Goal: Task Accomplishment & Management: Manage account settings

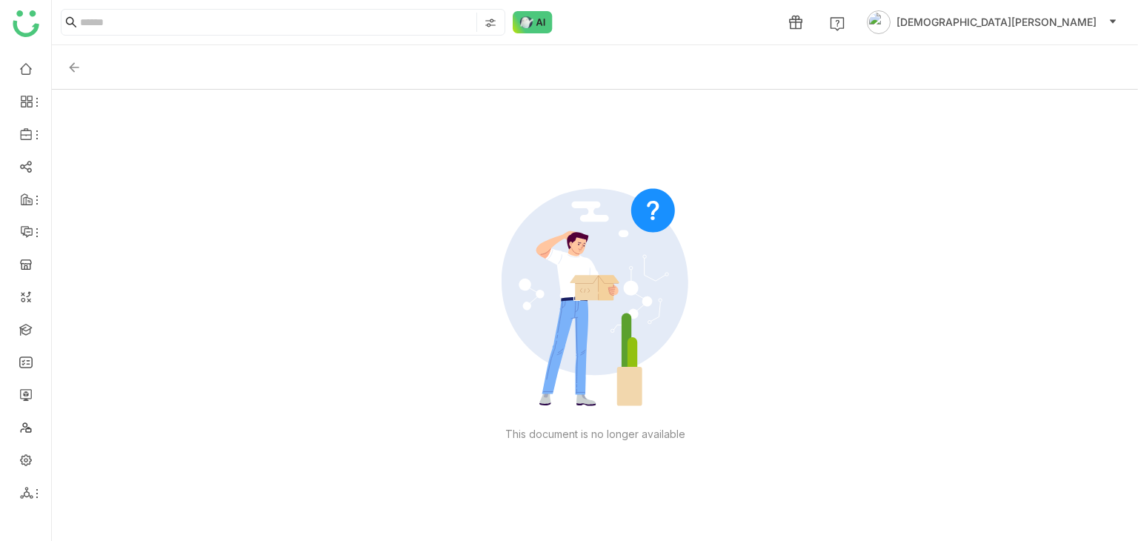
click at [67, 62] on img at bounding box center [74, 67] width 15 height 15
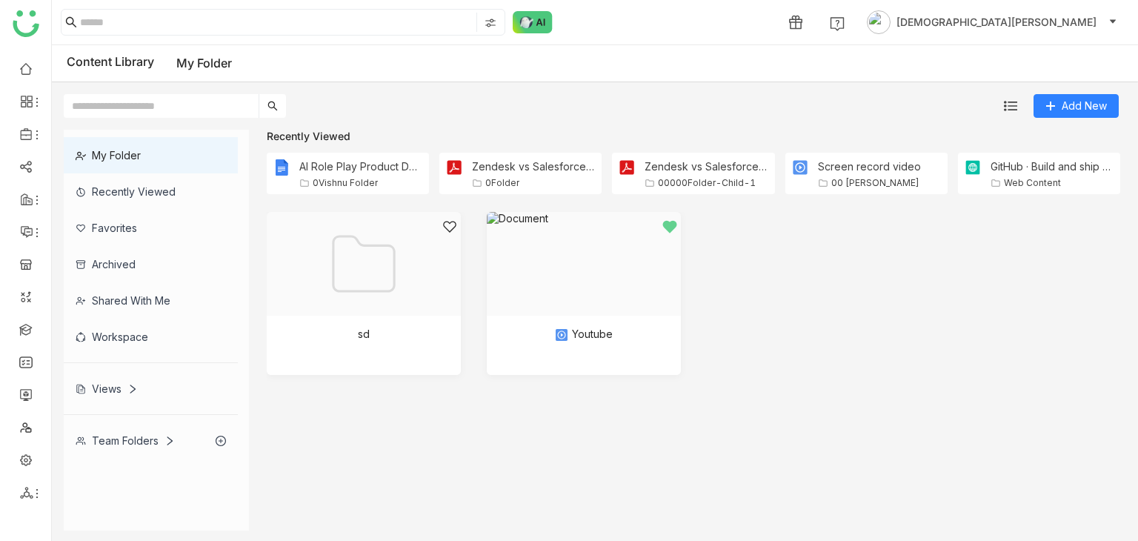
click at [107, 440] on div "Team Folders" at bounding box center [125, 440] width 99 height 13
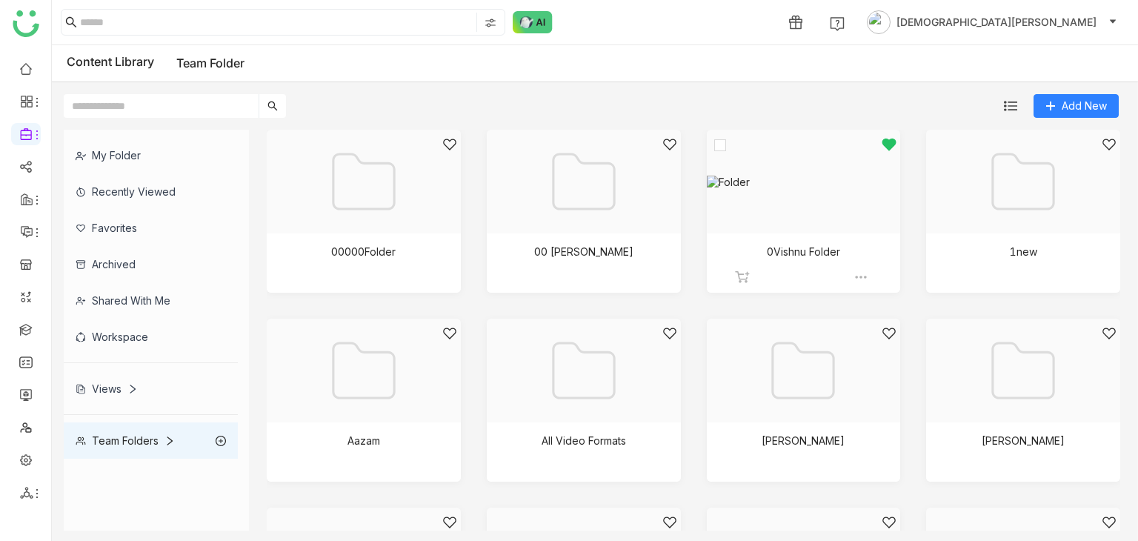
click at [830, 244] on div at bounding box center [798, 200] width 169 height 126
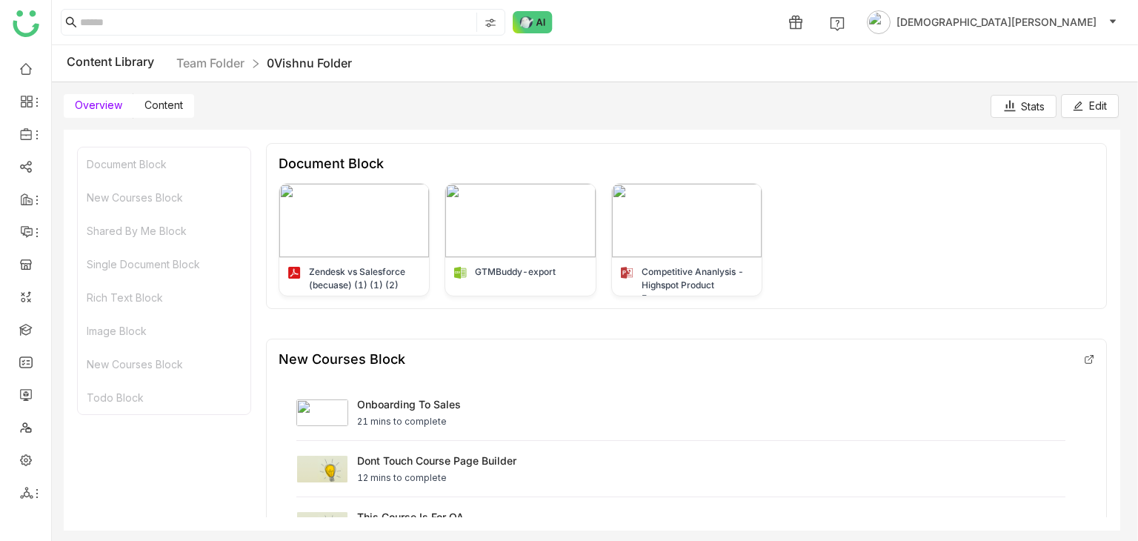
click at [176, 101] on span "Content" at bounding box center [163, 105] width 39 height 13
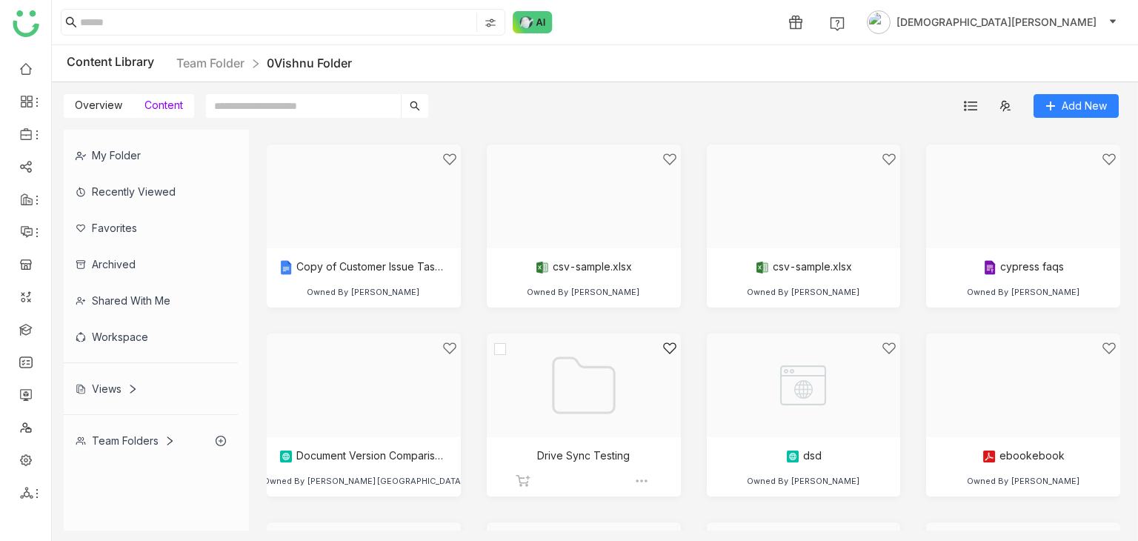
scroll to position [889, 0]
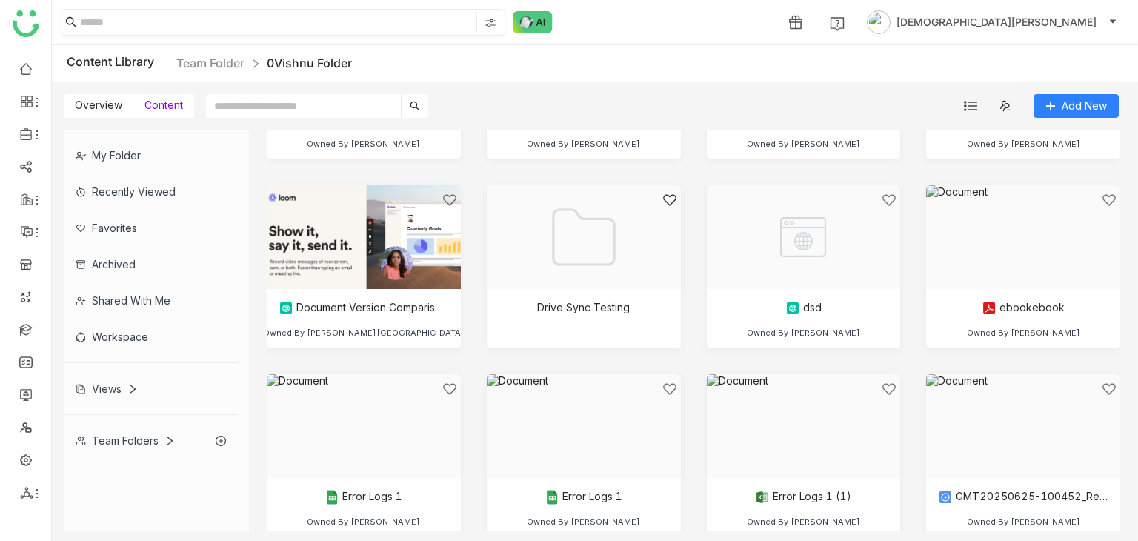
click at [205, 27] on input at bounding box center [276, 22] width 393 height 19
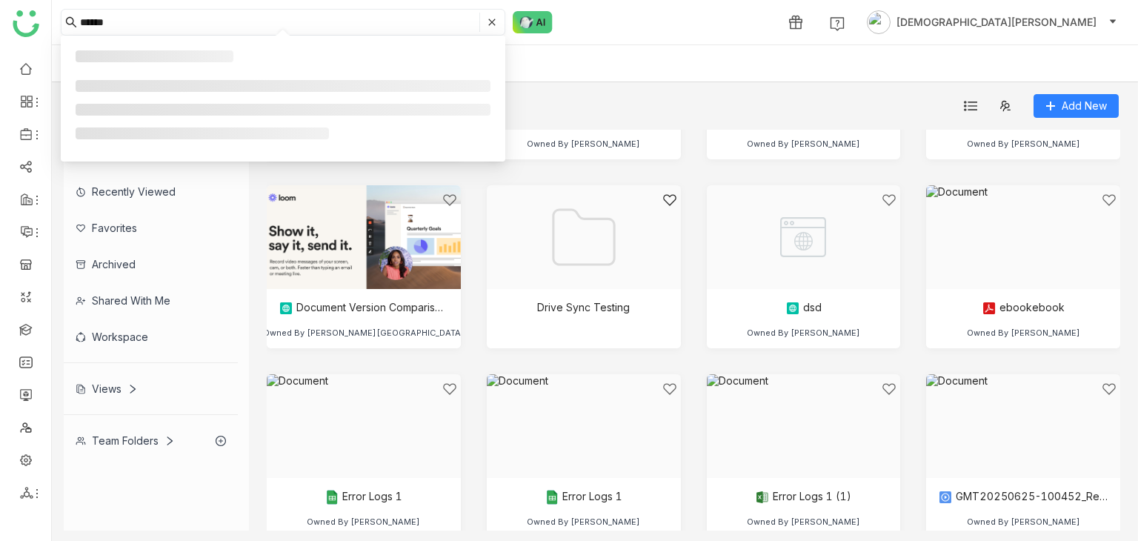
type input "******"
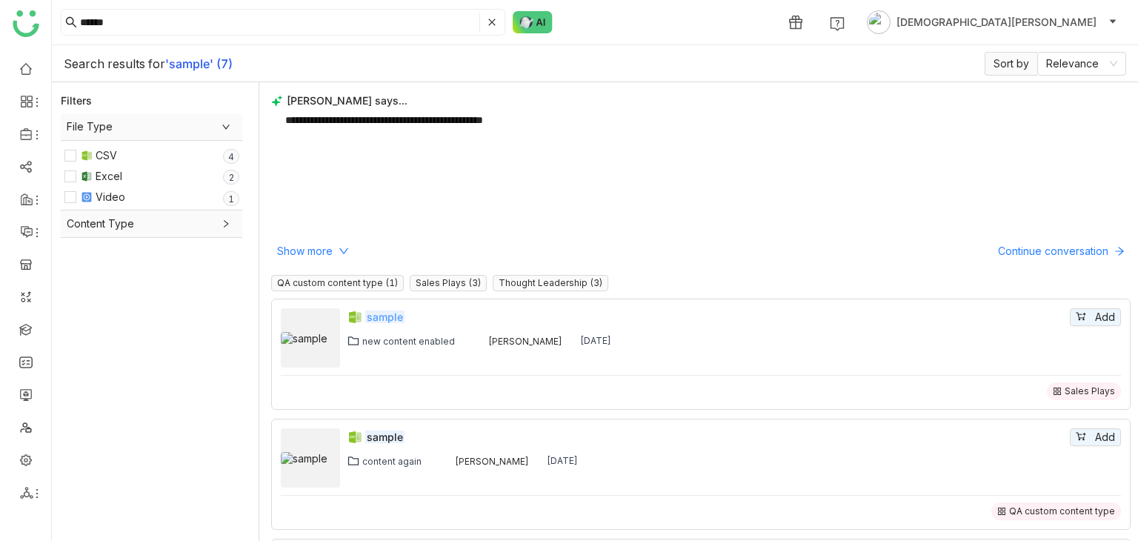
click at [376, 318] on em "sample" at bounding box center [384, 316] width 39 height 13
click at [29, 396] on link at bounding box center [25, 393] width 13 height 13
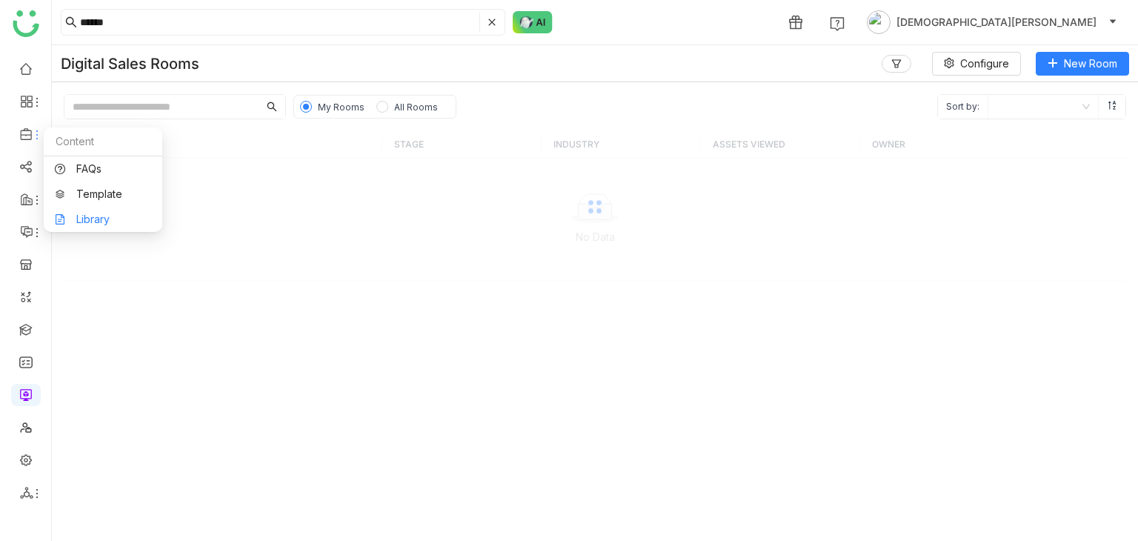
click at [96, 214] on link "Library" at bounding box center [103, 219] width 96 height 10
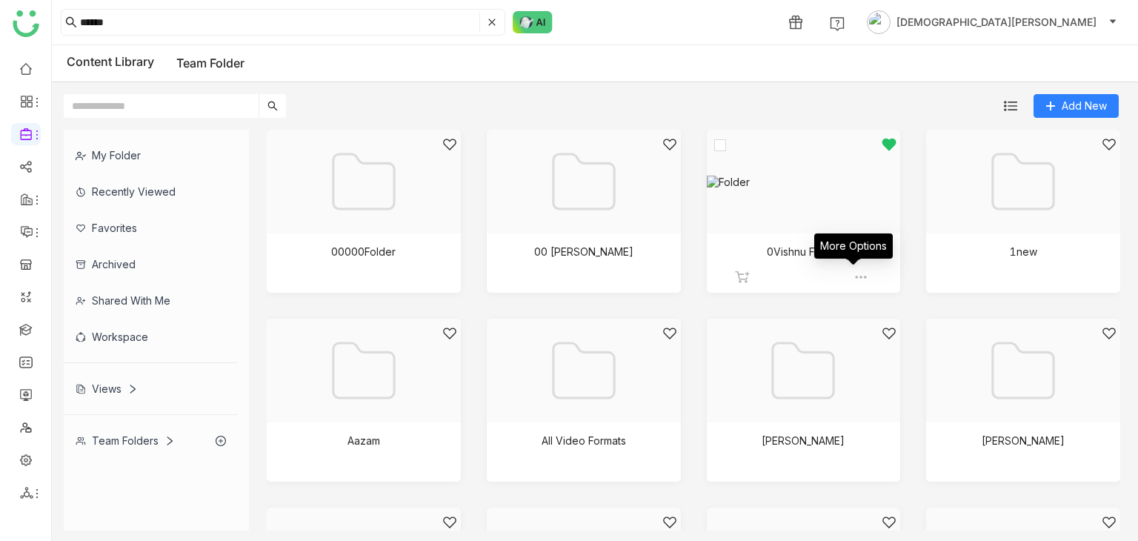
click at [853, 278] on img at bounding box center [860, 277] width 15 height 15
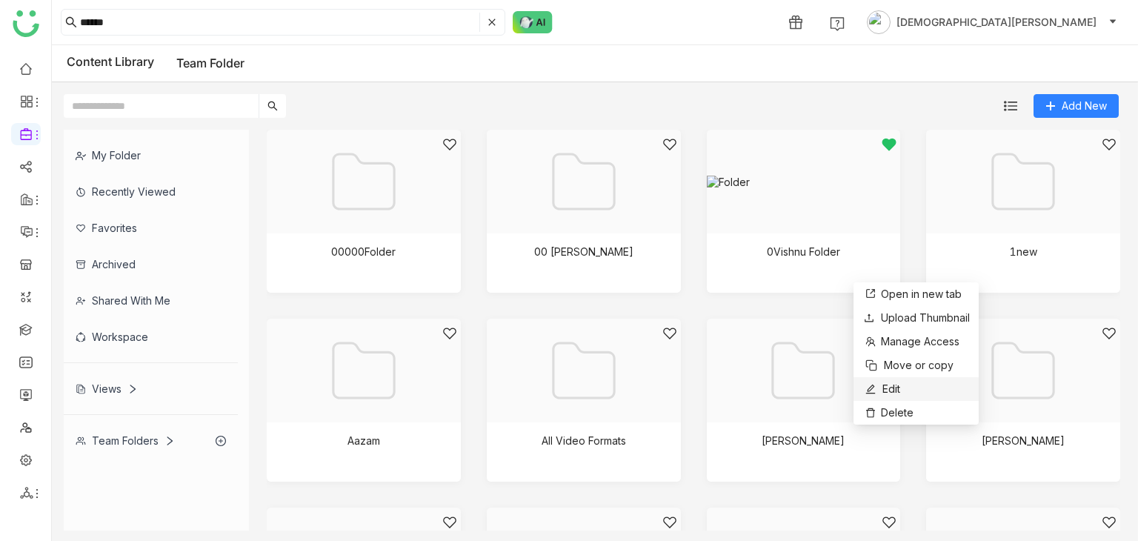
click at [882, 385] on span "Edit" at bounding box center [891, 389] width 18 height 16
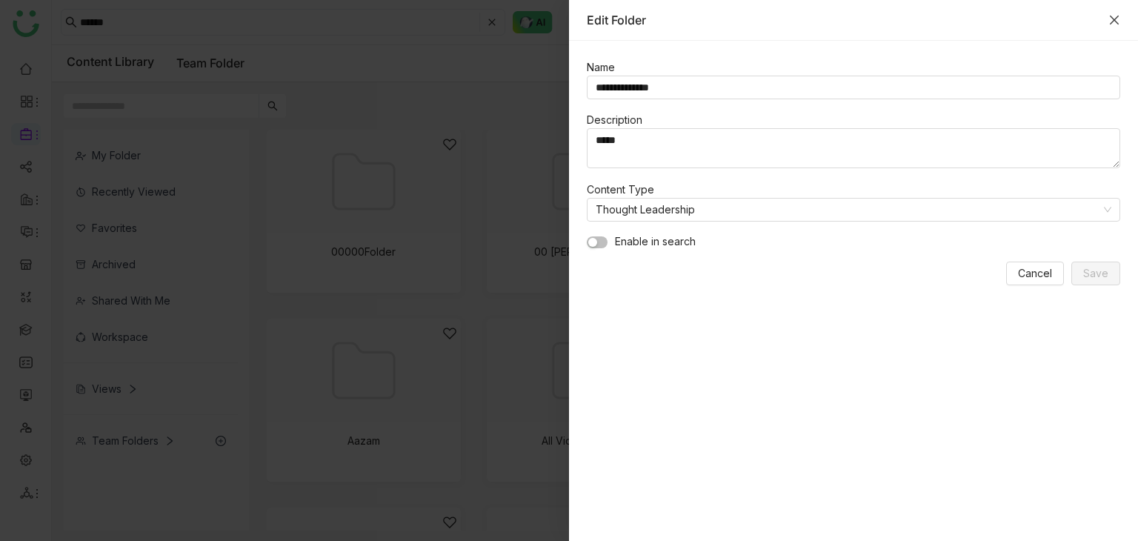
click at [1110, 19] on icon "Close" at bounding box center [1114, 20] width 12 height 12
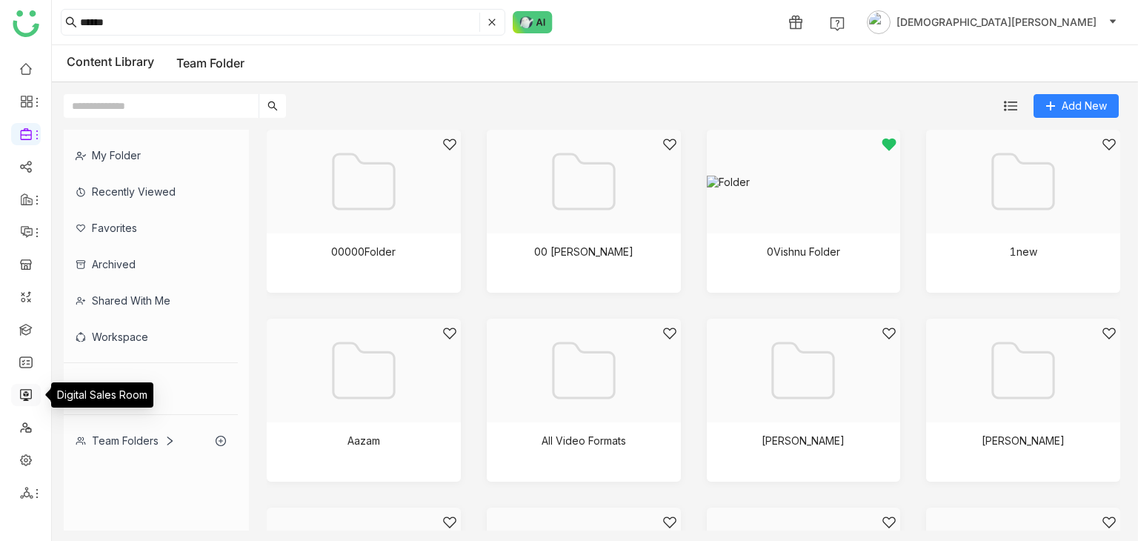
click at [28, 390] on link at bounding box center [25, 393] width 13 height 13
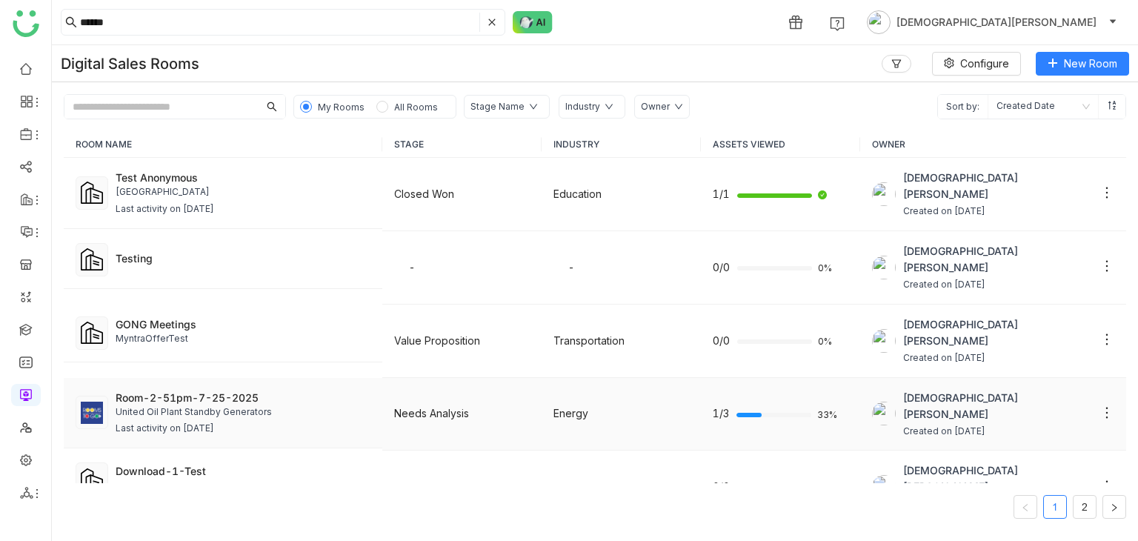
click at [285, 405] on div "United Oil Plant Standby Generators" at bounding box center [243, 412] width 255 height 14
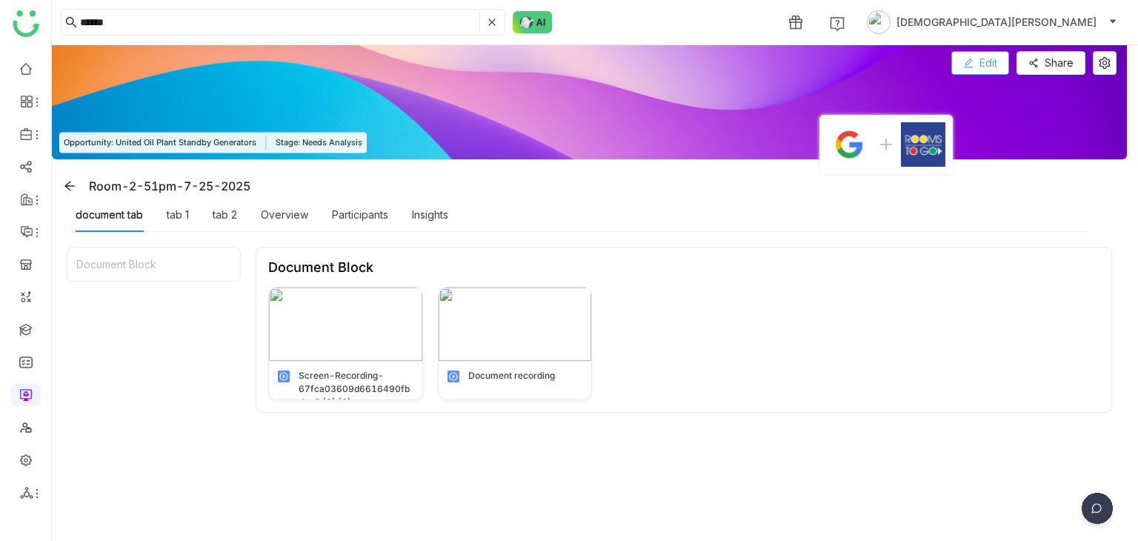
click at [970, 60] on icon at bounding box center [968, 64] width 10 height 10
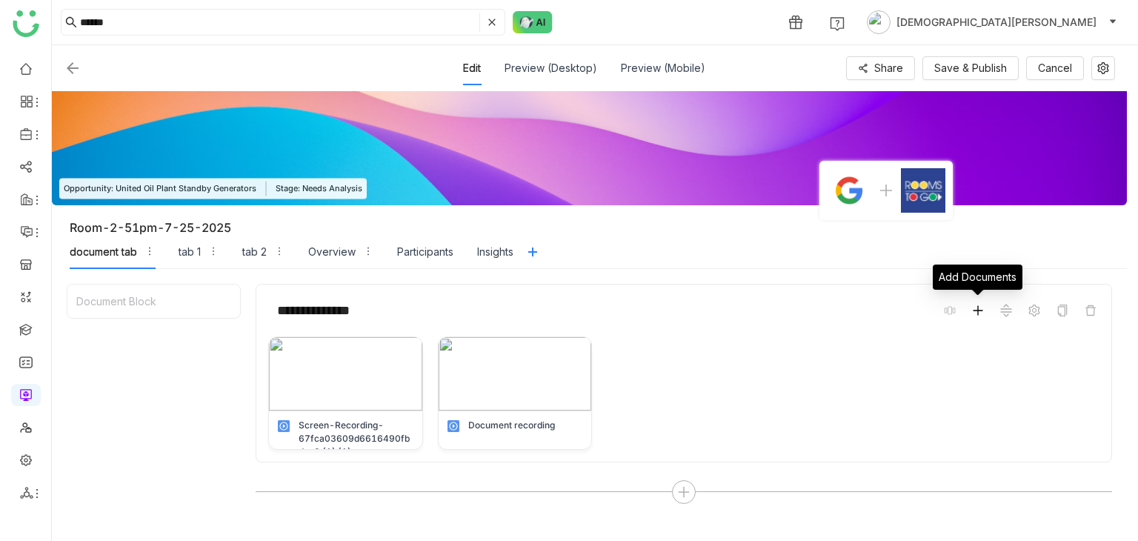
click at [971, 310] on span at bounding box center [978, 311] width 18 height 18
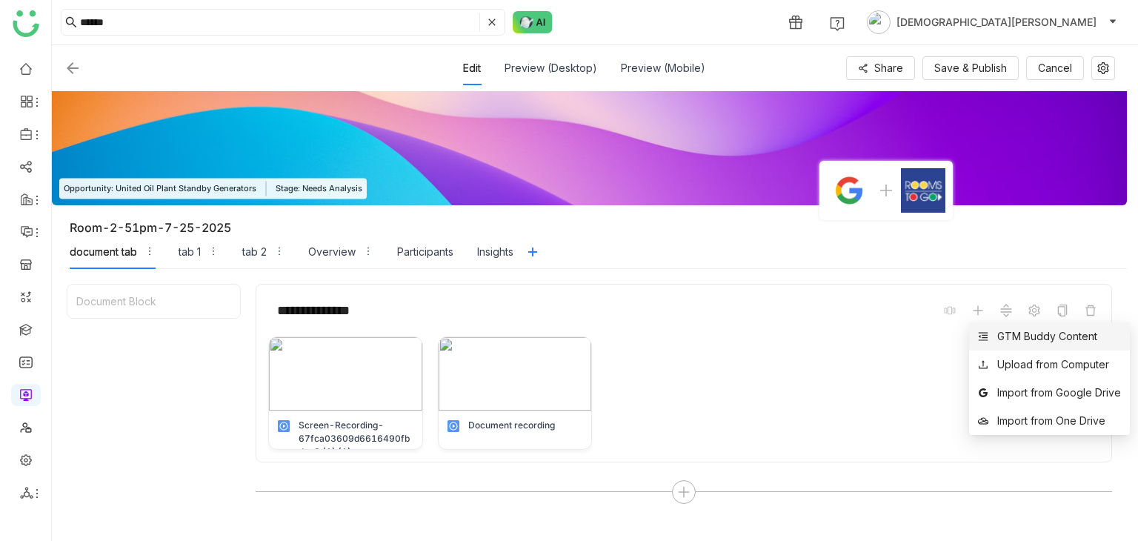
click at [1006, 338] on div "GTM Buddy Content" at bounding box center [1047, 336] width 100 height 16
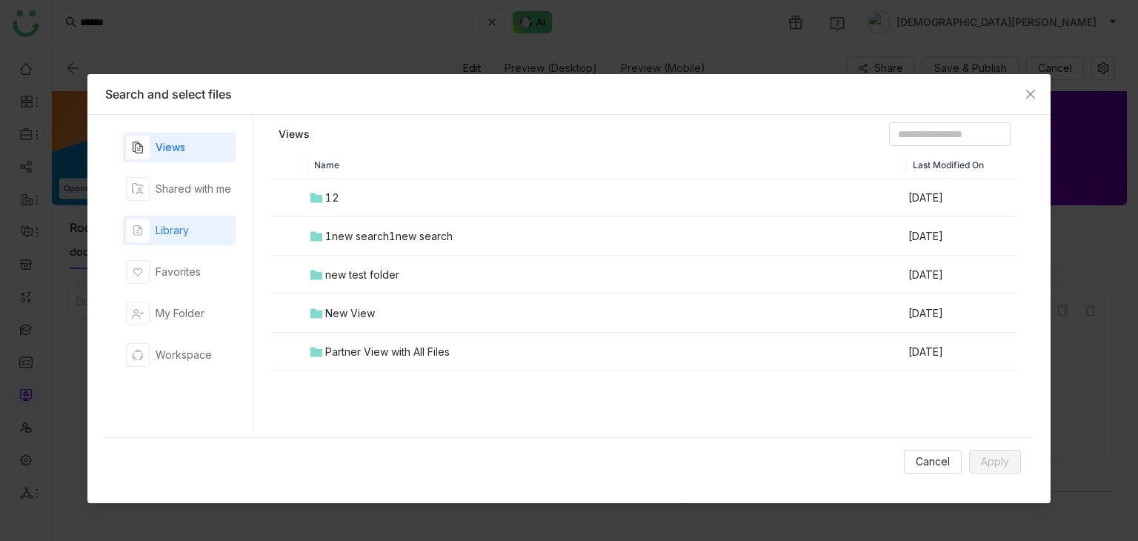
click at [162, 227] on div "Library" at bounding box center [172, 230] width 33 height 16
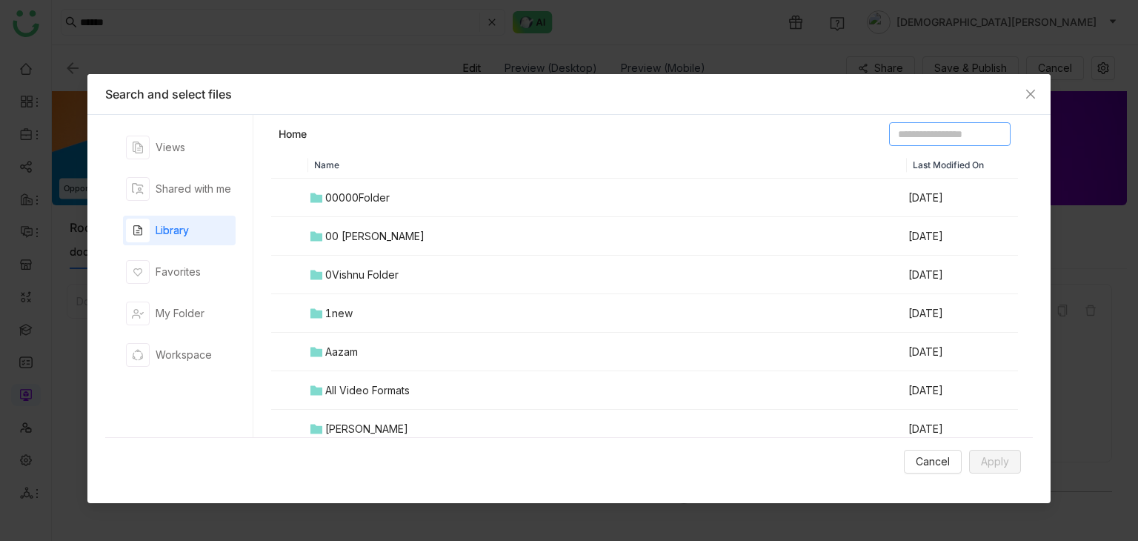
click at [929, 139] on input at bounding box center [949, 134] width 121 height 24
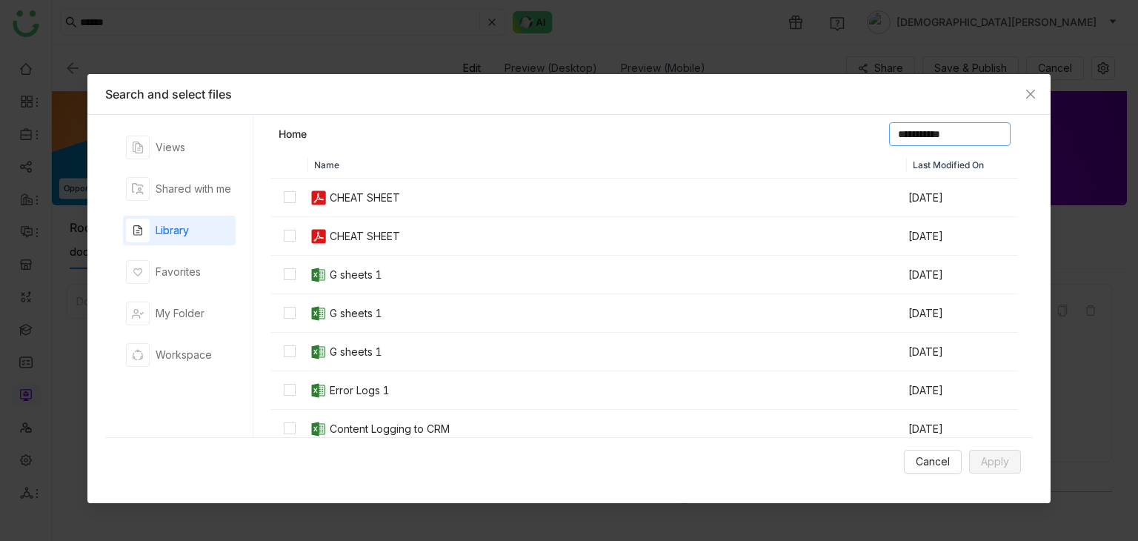
type input "**********"
click at [354, 196] on div "CHEAT SHEET" at bounding box center [365, 198] width 70 height 16
click at [991, 456] on span "Apply" at bounding box center [995, 461] width 28 height 16
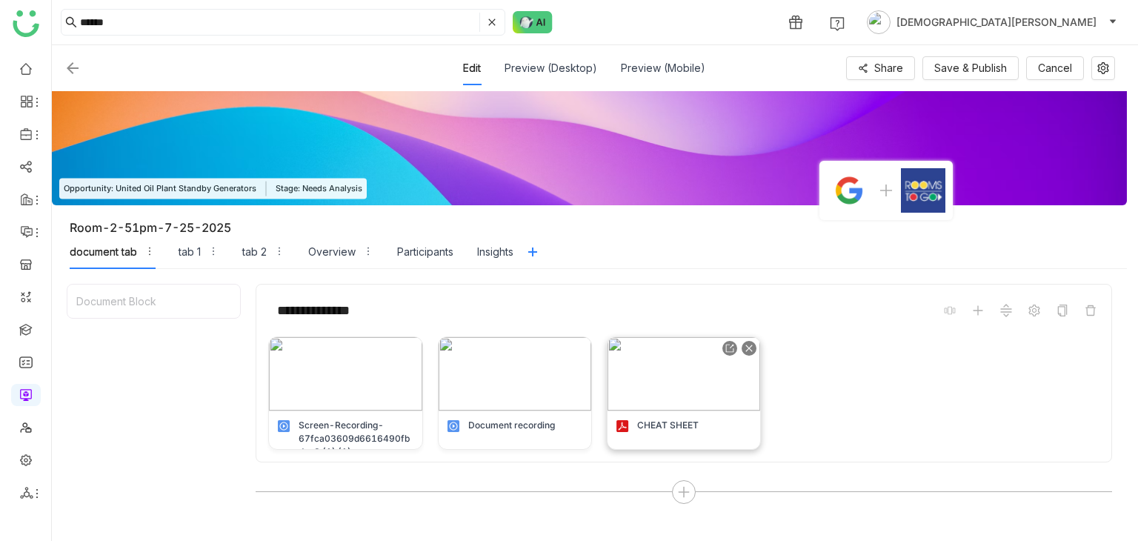
click at [670, 350] on img at bounding box center [683, 373] width 153 height 73
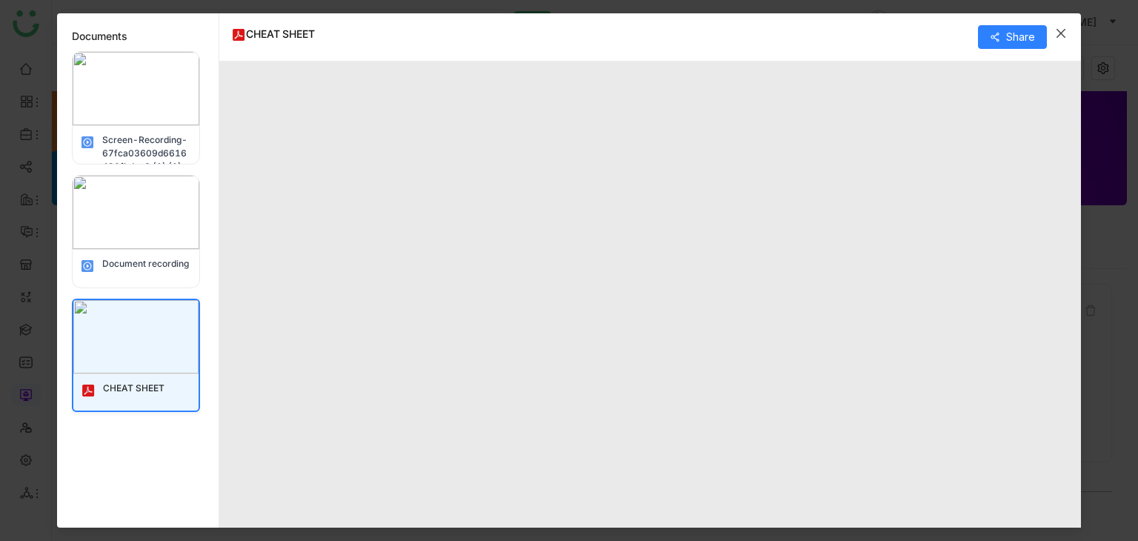
click at [1062, 30] on icon "Close" at bounding box center [1061, 33] width 12 height 12
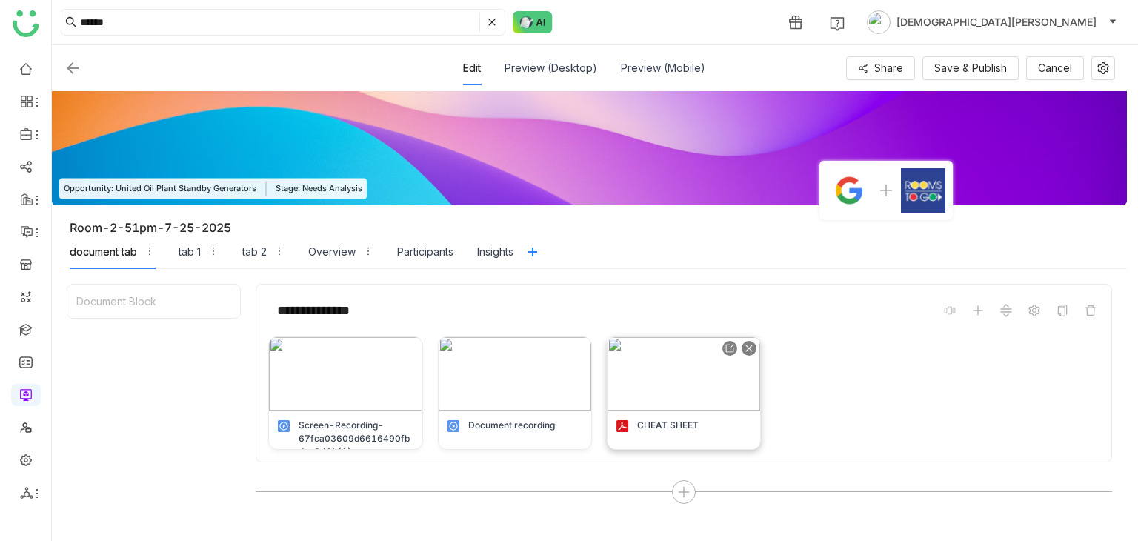
click at [724, 347] on div at bounding box center [729, 348] width 15 height 15
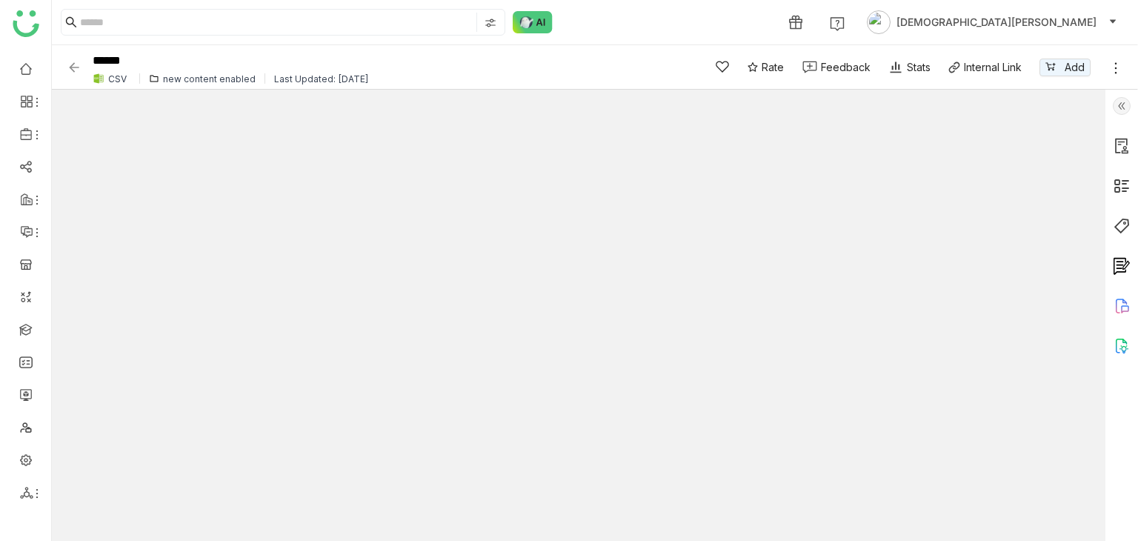
click at [79, 64] on img at bounding box center [74, 67] width 15 height 15
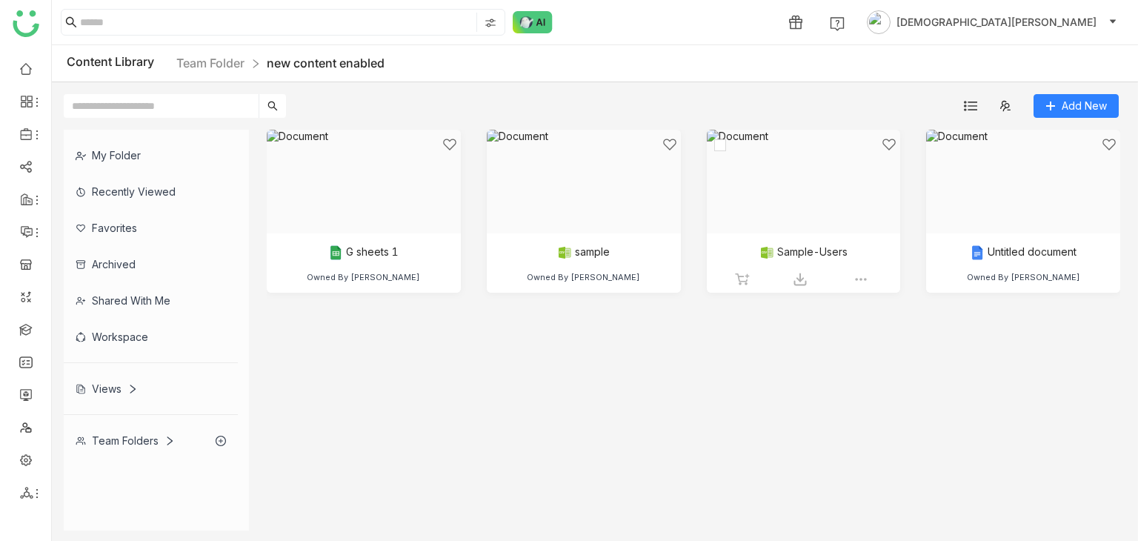
click at [811, 240] on div at bounding box center [798, 200] width 169 height 126
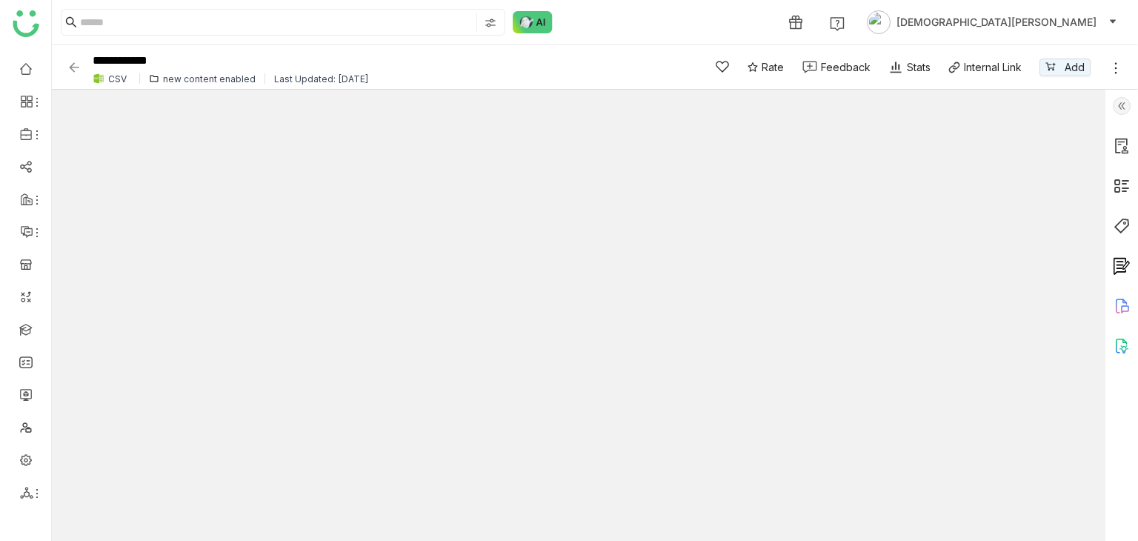
click at [75, 66] on img at bounding box center [74, 67] width 15 height 15
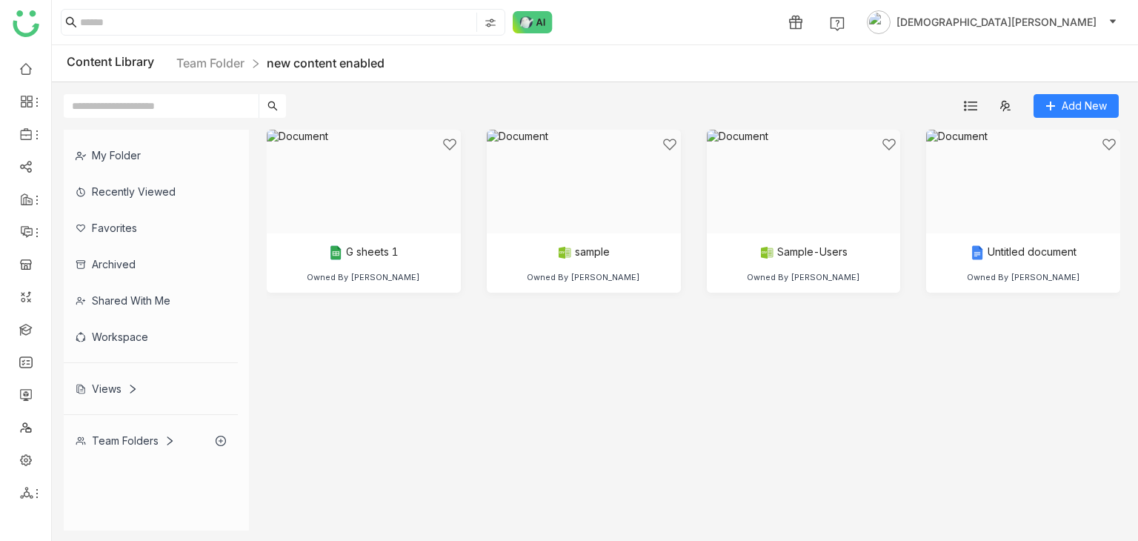
click at [247, 7] on div "1 [DEMOGRAPHIC_DATA][PERSON_NAME]" at bounding box center [595, 22] width 1086 height 44
click at [245, 16] on input at bounding box center [276, 22] width 393 height 19
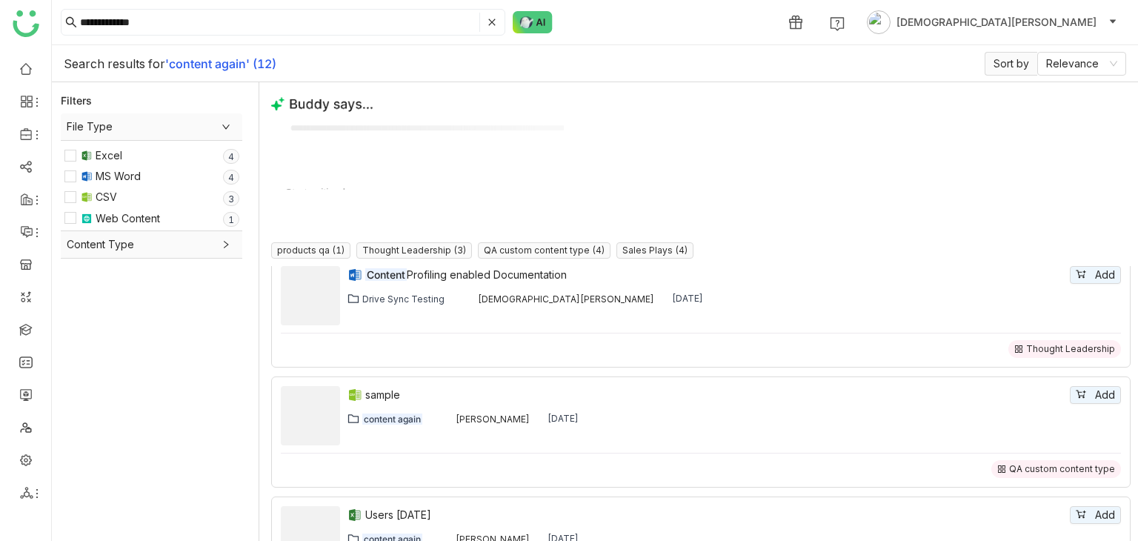
scroll to position [370, 0]
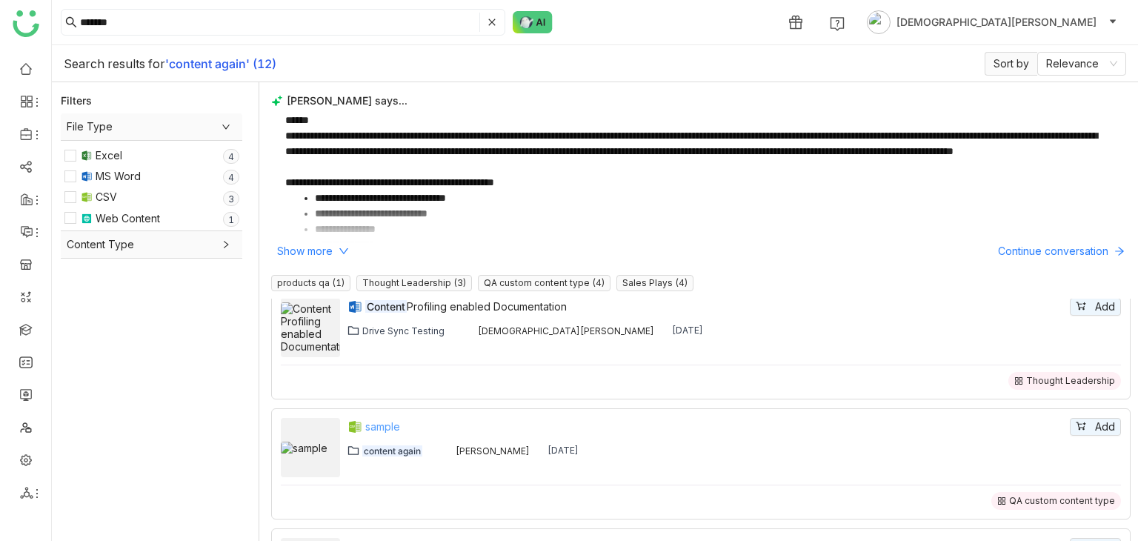
type input "*******"
click at [388, 420] on div "sample" at bounding box center [716, 427] width 702 height 16
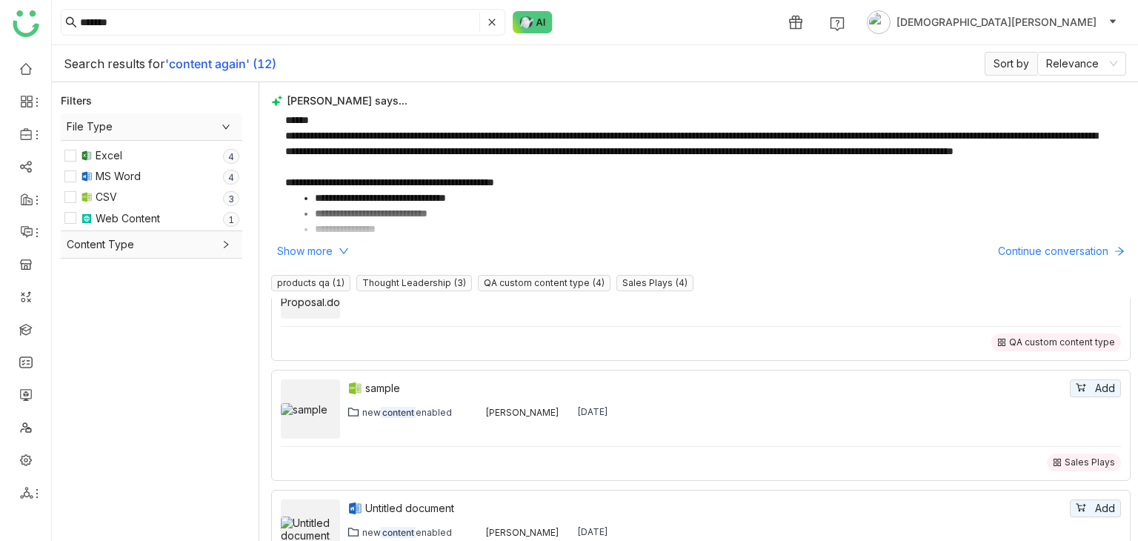
scroll to position [963, 0]
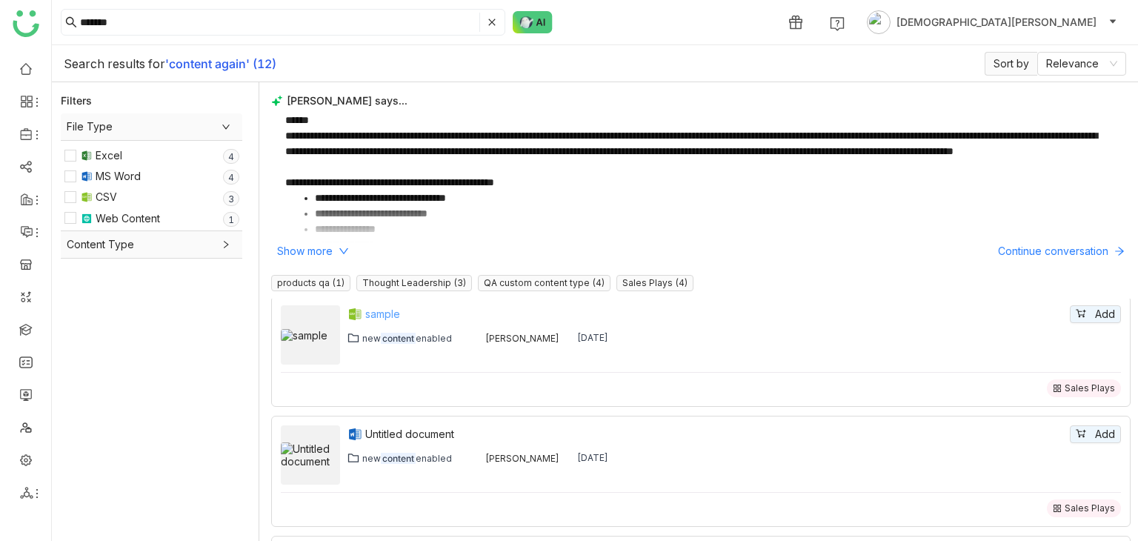
click at [384, 312] on div "sample" at bounding box center [716, 314] width 702 height 16
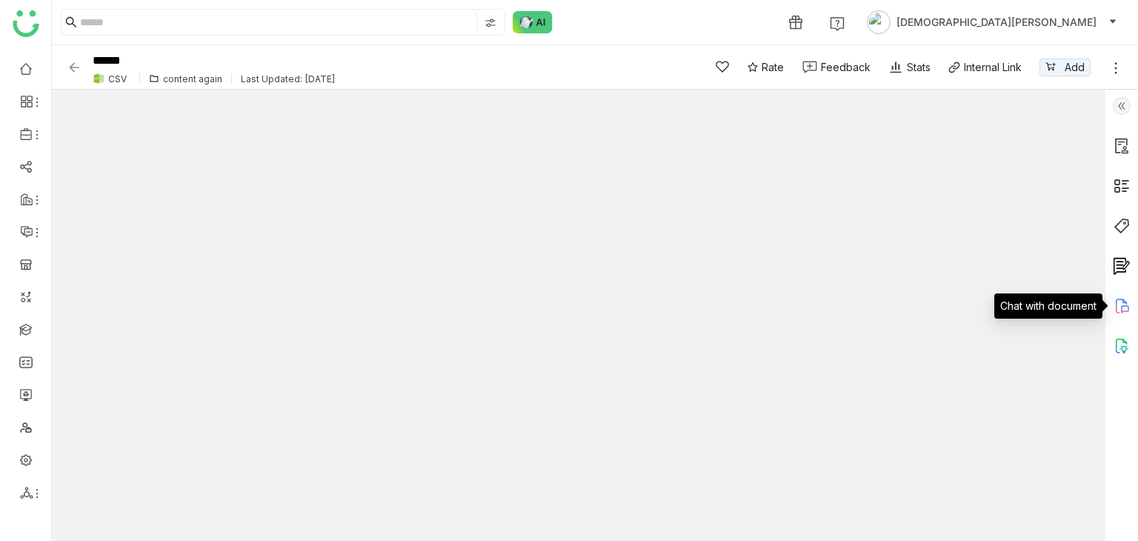
click at [1123, 303] on icon at bounding box center [1122, 306] width 18 height 18
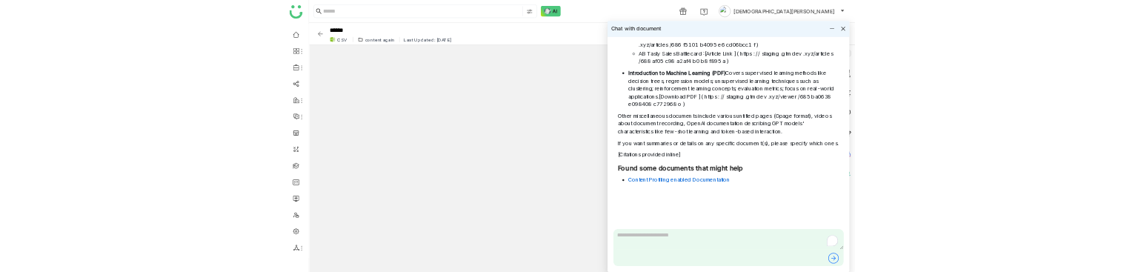
scroll to position [3153, 0]
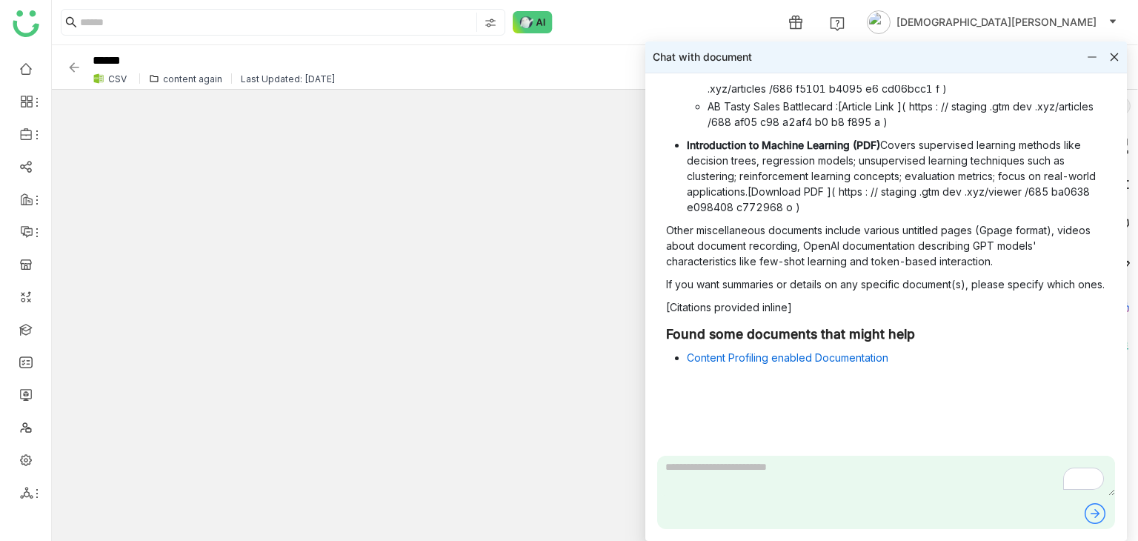
click at [726, 484] on textarea "To enrich screen reader interactions, please activate Accessibility in Grammarl…" at bounding box center [886, 476] width 458 height 40
type textarea "**********"
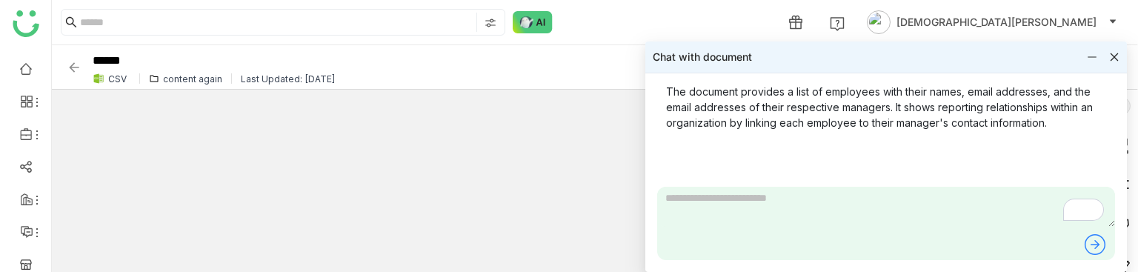
scroll to position [3534, 0]
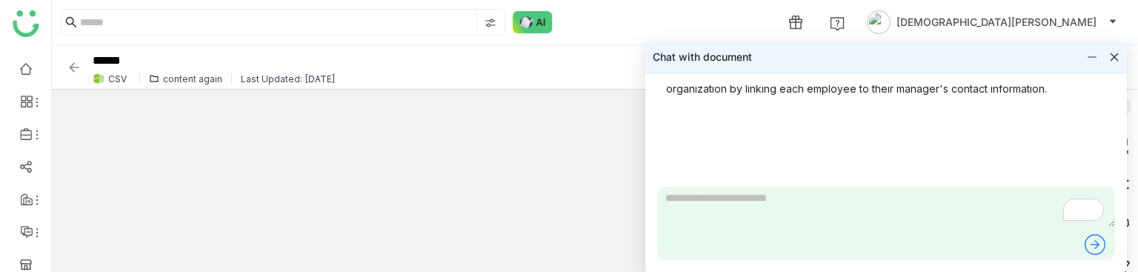
click at [713, 197] on textarea "To enrich screen reader interactions, please activate Accessibility in Grammarl…" at bounding box center [886, 207] width 458 height 40
type textarea "**********"
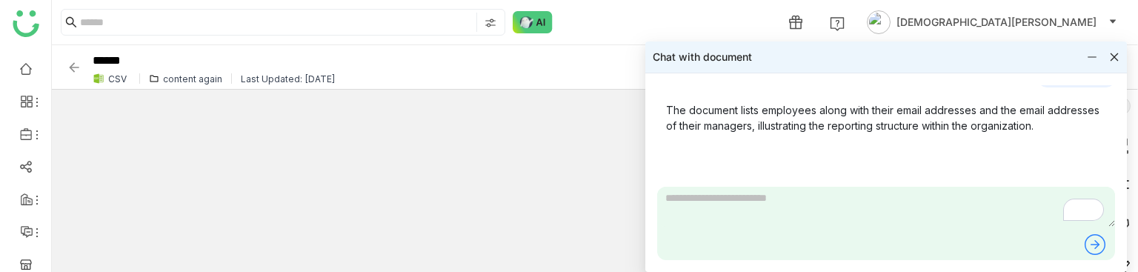
scroll to position [3567, 0]
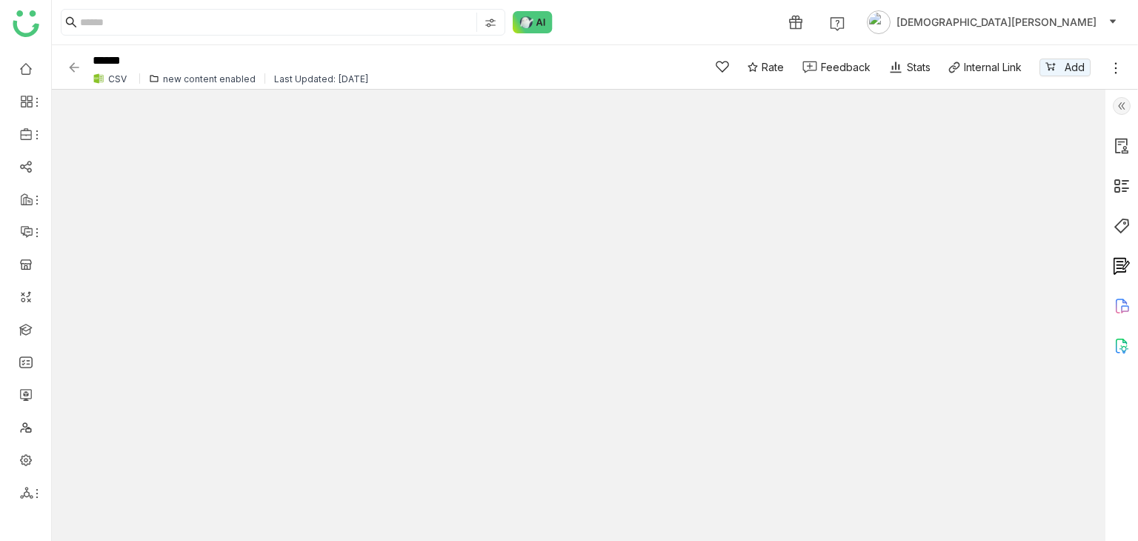
click at [1123, 308] on icon at bounding box center [1122, 306] width 18 height 18
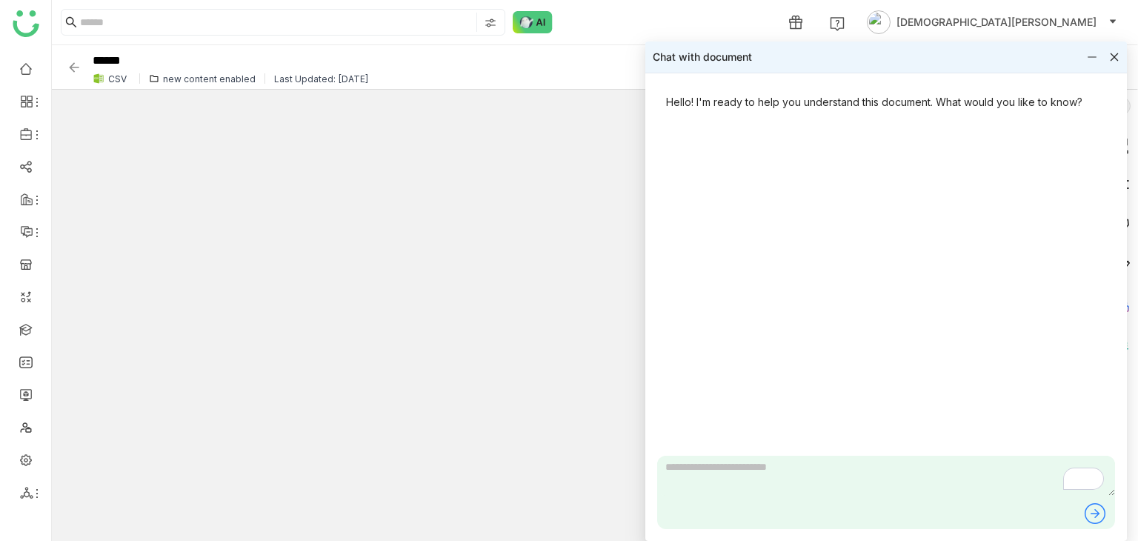
click at [732, 466] on textarea "To enrich screen reader interactions, please activate Accessibility in Grammarl…" at bounding box center [886, 476] width 458 height 40
type textarea "**********"
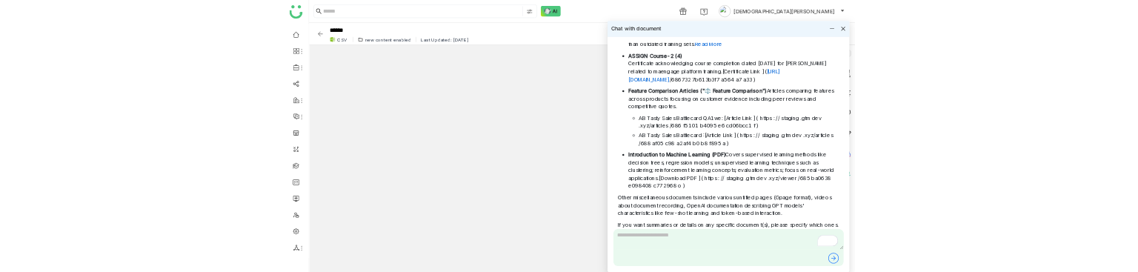
scroll to position [854, 0]
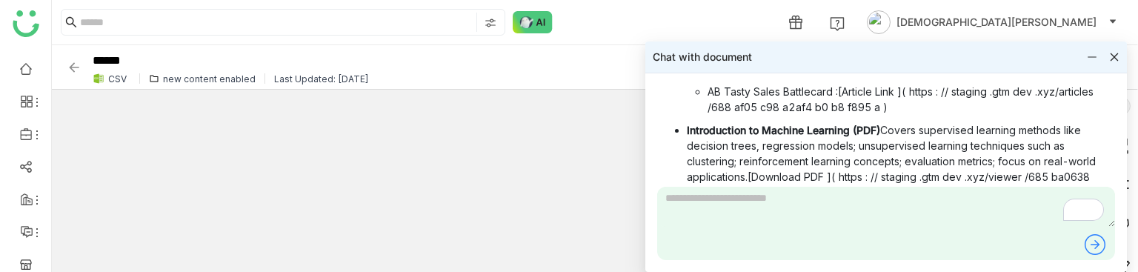
click at [726, 220] on textarea "To enrich screen reader interactions, please activate Accessibility in Grammarl…" at bounding box center [886, 207] width 458 height 40
click at [759, 199] on textarea "**********" at bounding box center [886, 207] width 458 height 40
type textarea "**********"
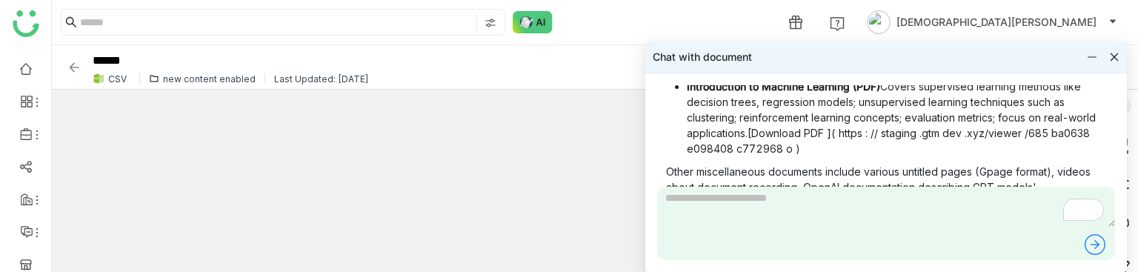
scroll to position [895, 0]
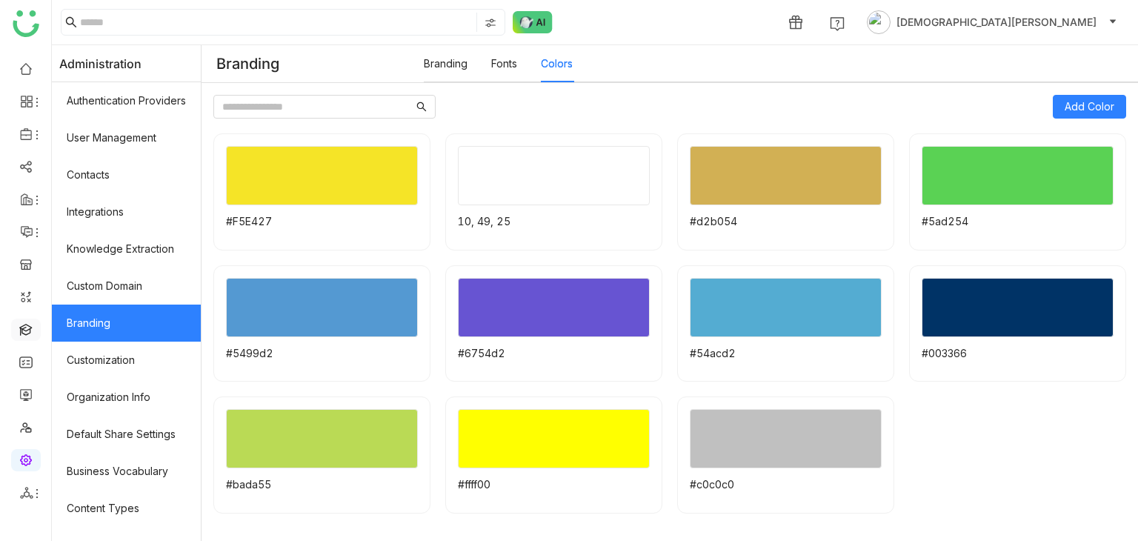
click at [24, 332] on link at bounding box center [25, 328] width 13 height 13
click at [27, 332] on link at bounding box center [25, 328] width 13 height 13
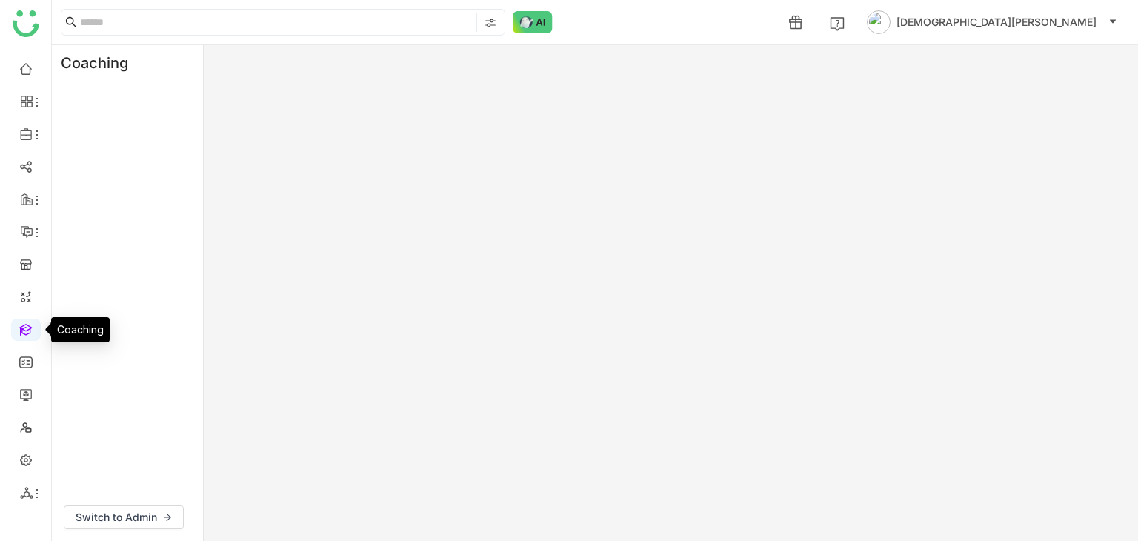
click at [28, 331] on link at bounding box center [25, 328] width 13 height 13
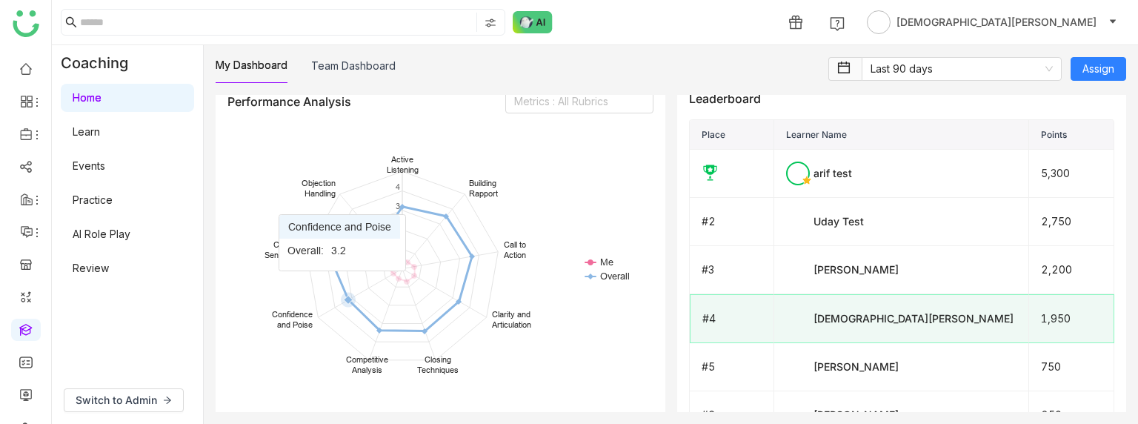
scroll to position [1259, 0]
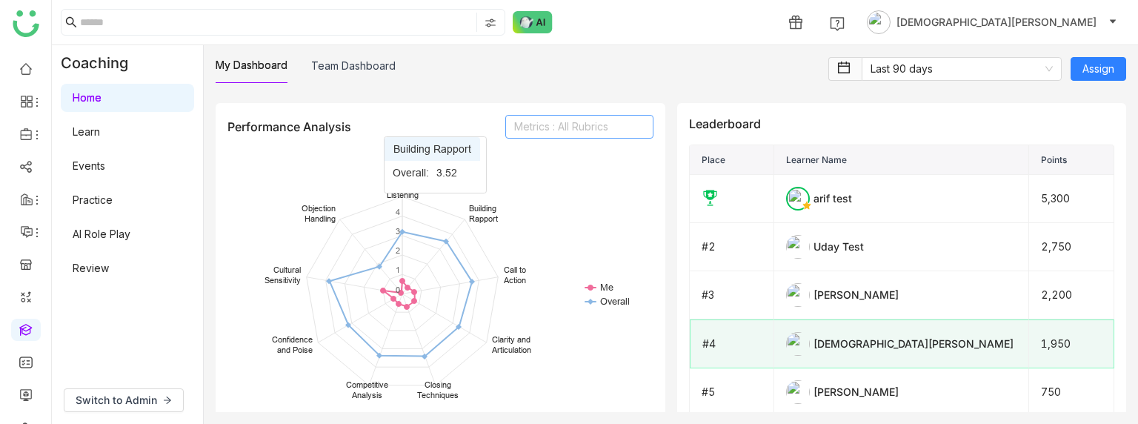
click at [542, 122] on nz-select-top-control "Metrics : All Rubrics" at bounding box center [579, 127] width 148 height 24
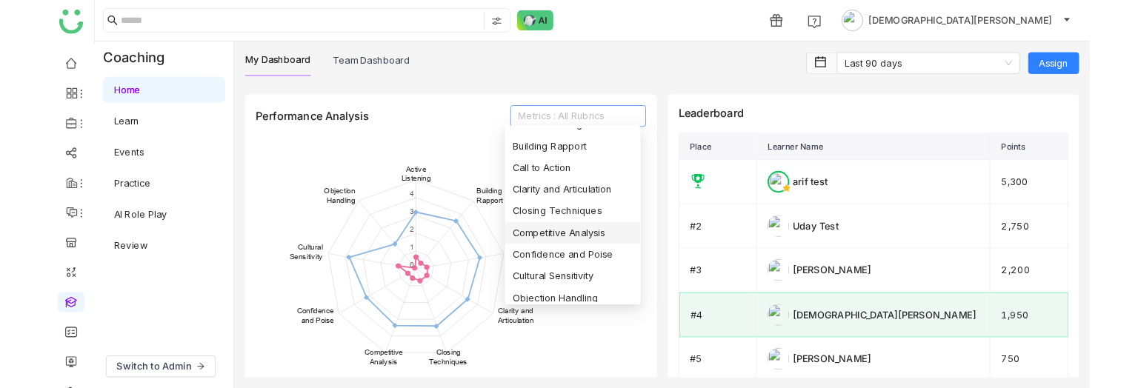
scroll to position [24, 0]
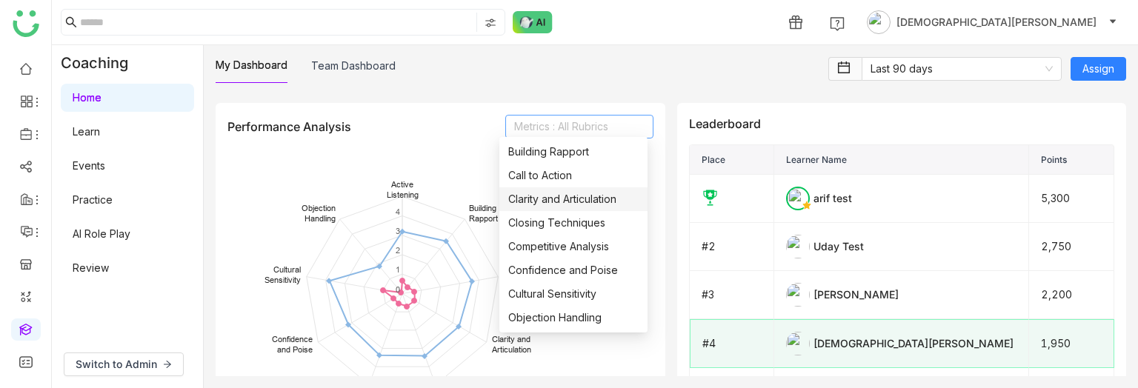
click at [699, 96] on div "Progress 126 Newly Assigned Learning Units 2 Overdue Learning Units 5h 52m Lear…" at bounding box center [671, 41] width 910 height 2413
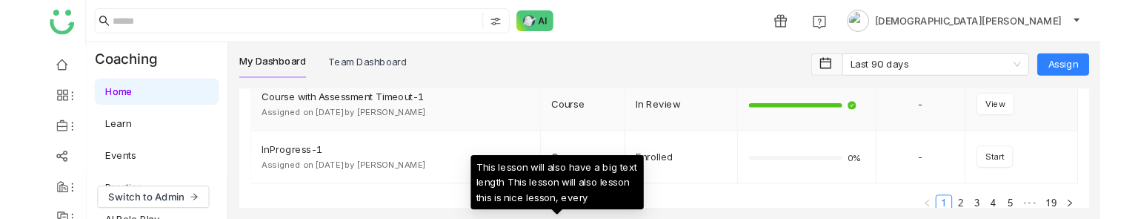
scroll to position [0, 0]
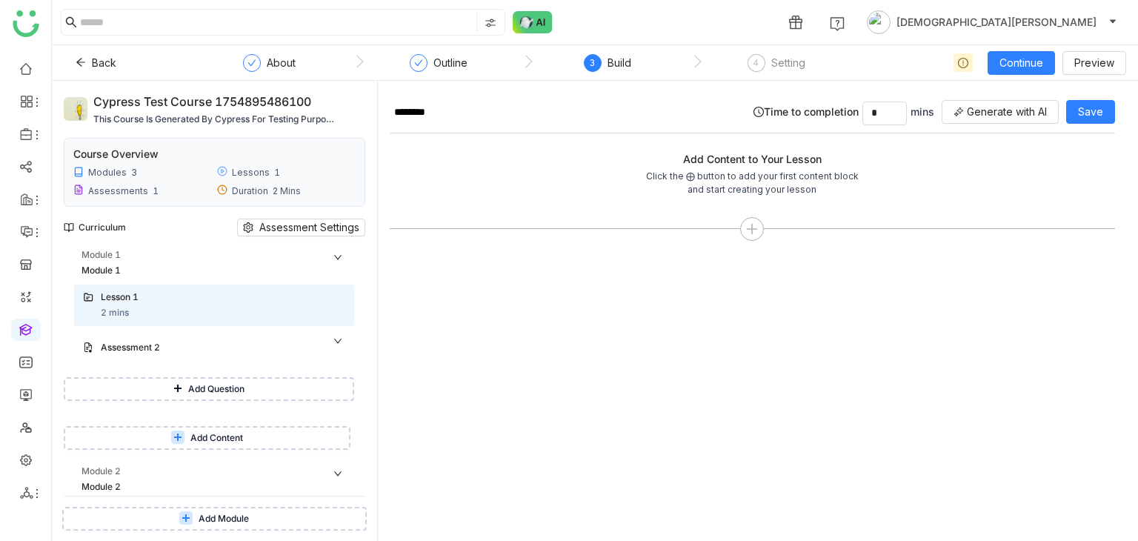
click at [183, 393] on button "Add Question" at bounding box center [209, 389] width 290 height 24
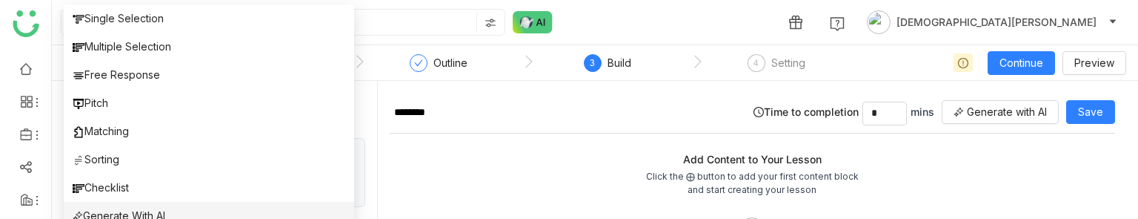
click at [480, 144] on gtmb-coaching-edit-lesson "Add Content to Your Lesson Click the ⨁ button to add your first content block a…" at bounding box center [752, 176] width 725 height 86
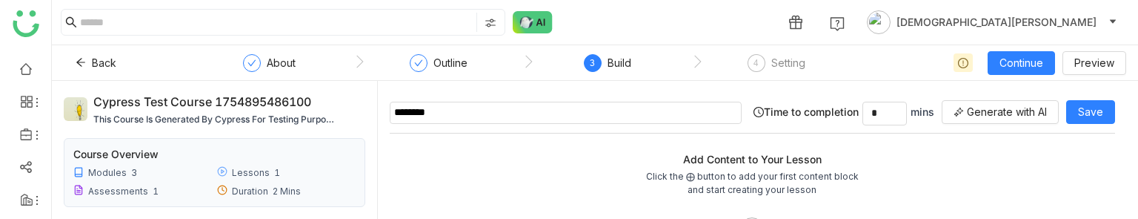
click at [444, 110] on input "********" at bounding box center [566, 112] width 352 height 22
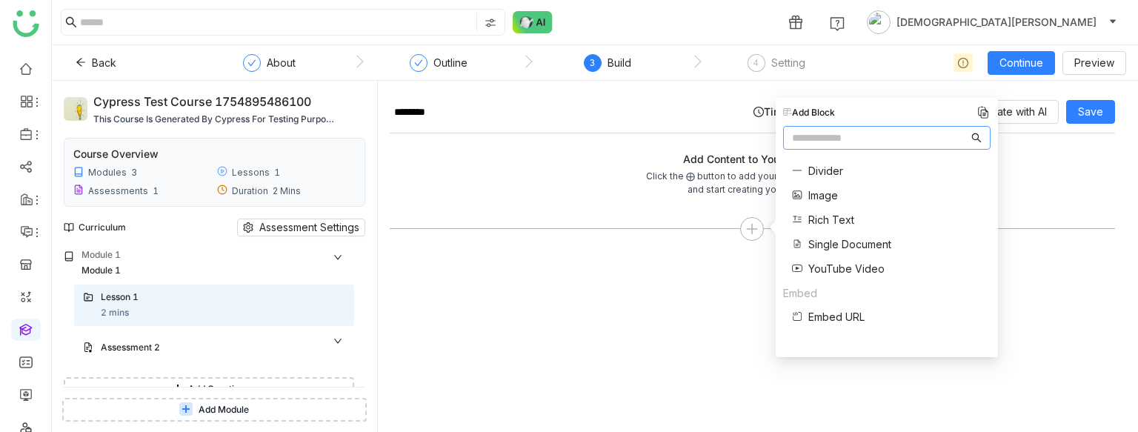
click at [839, 240] on span "Single Document" at bounding box center [849, 244] width 83 height 16
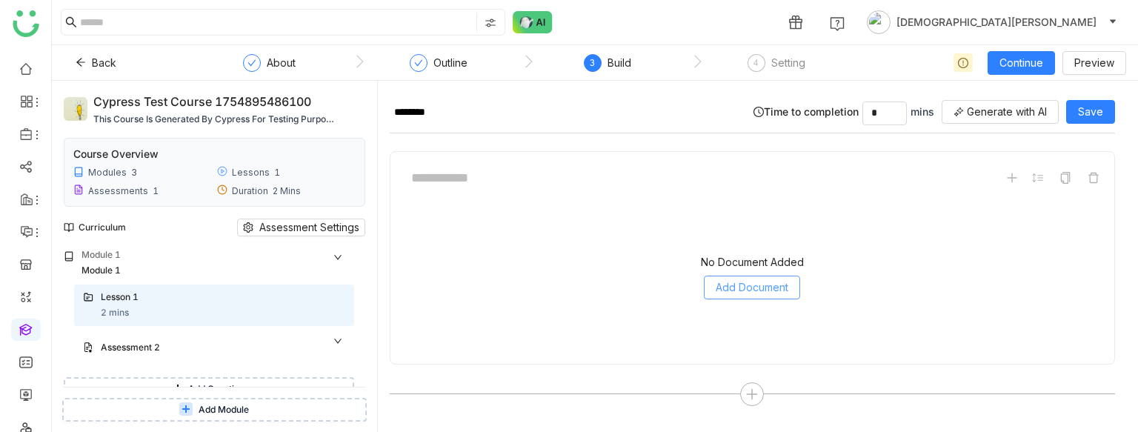
click at [767, 293] on span "Add Document" at bounding box center [752, 287] width 73 height 16
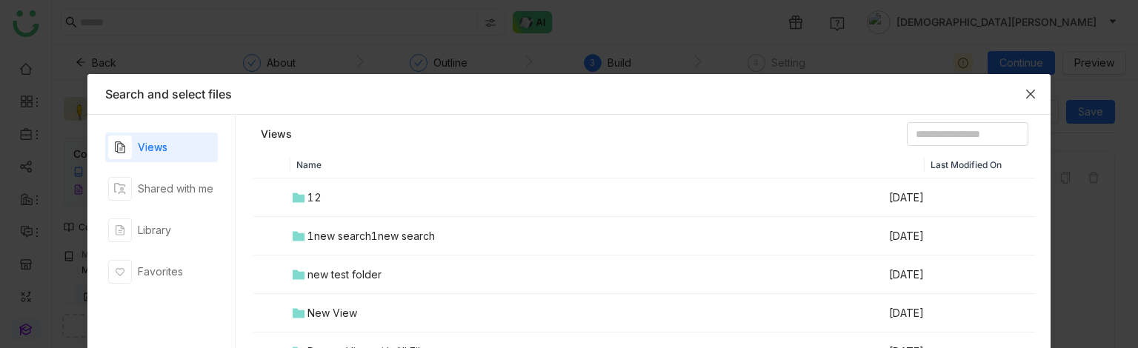
click at [1025, 93] on icon "Close" at bounding box center [1031, 94] width 12 height 12
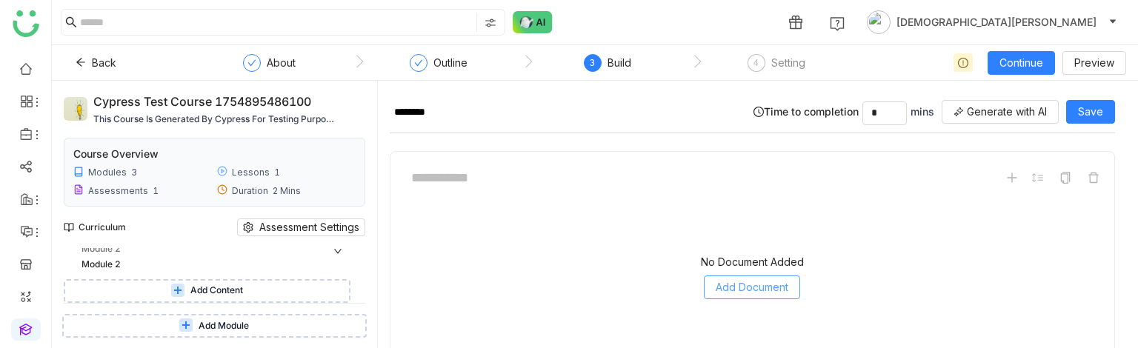
scroll to position [148, 0]
click at [210, 282] on button "Add Content" at bounding box center [207, 290] width 287 height 24
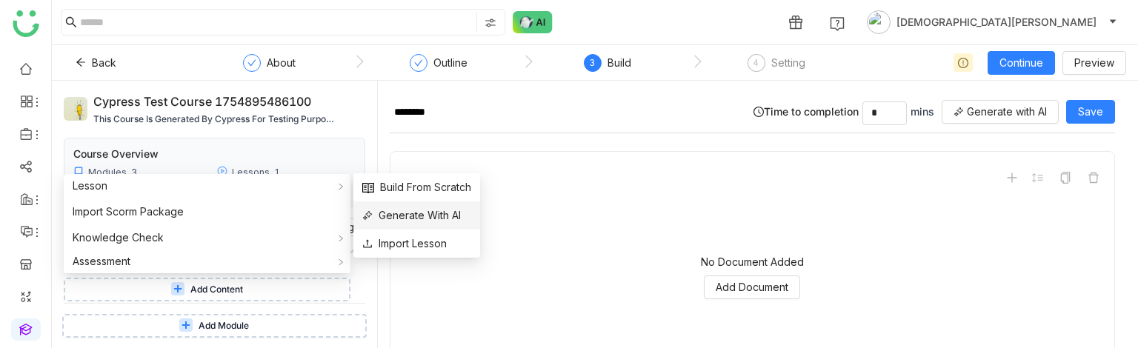
click at [409, 220] on span "Generate With AI" at bounding box center [411, 215] width 99 height 16
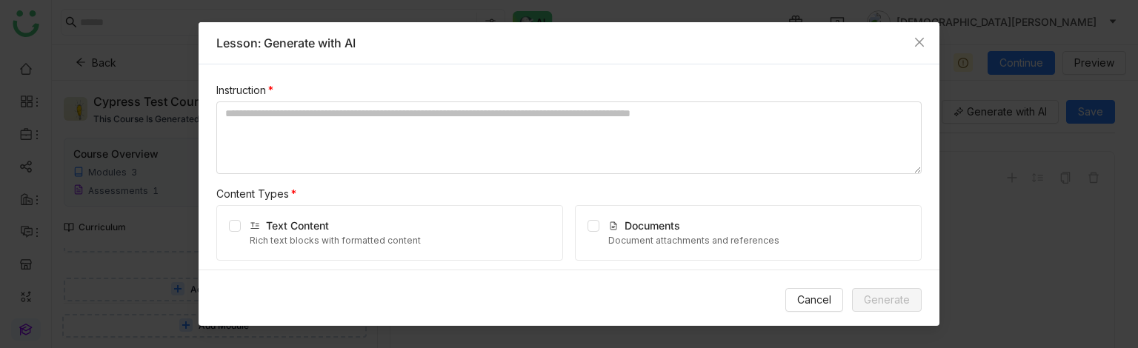
scroll to position [163, 0]
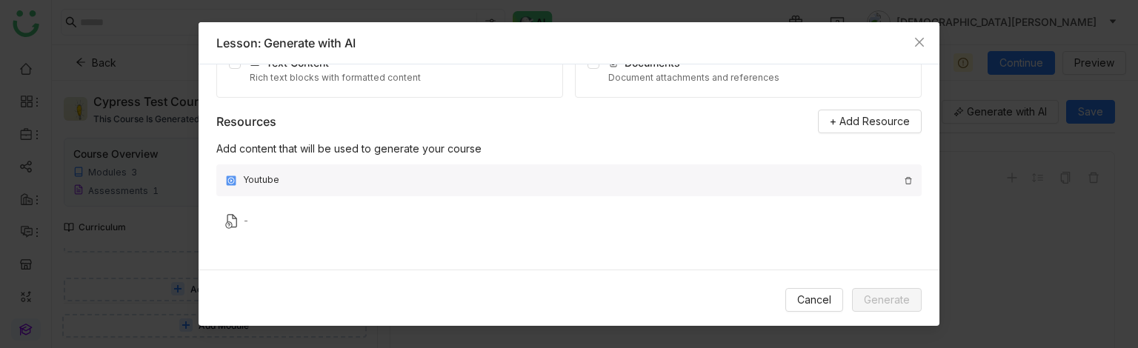
click at [904, 178] on img at bounding box center [908, 180] width 9 height 9
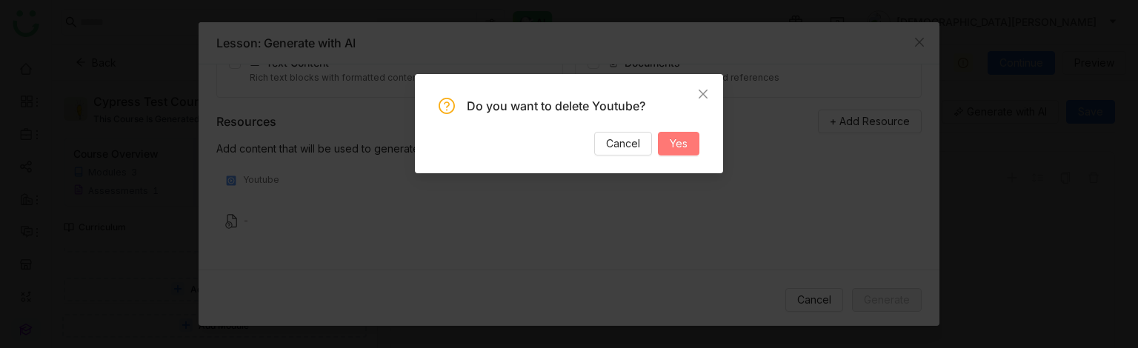
click at [662, 147] on button "Yes" at bounding box center [678, 144] width 41 height 24
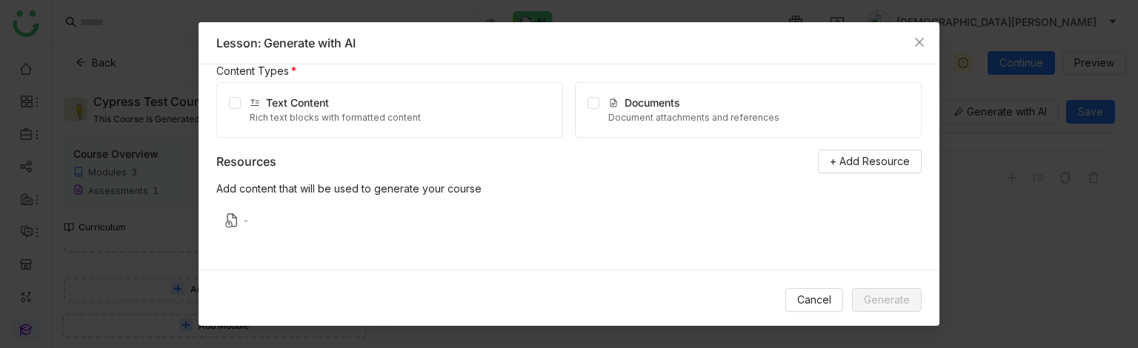
scroll to position [122, 0]
click at [849, 165] on span "+ Add Resource" at bounding box center [870, 162] width 80 height 16
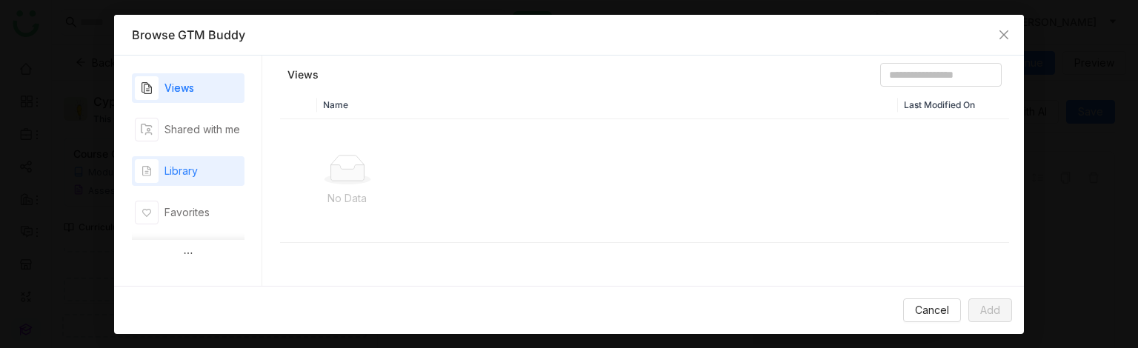
click at [196, 163] on div "Library" at bounding box center [180, 171] width 33 height 16
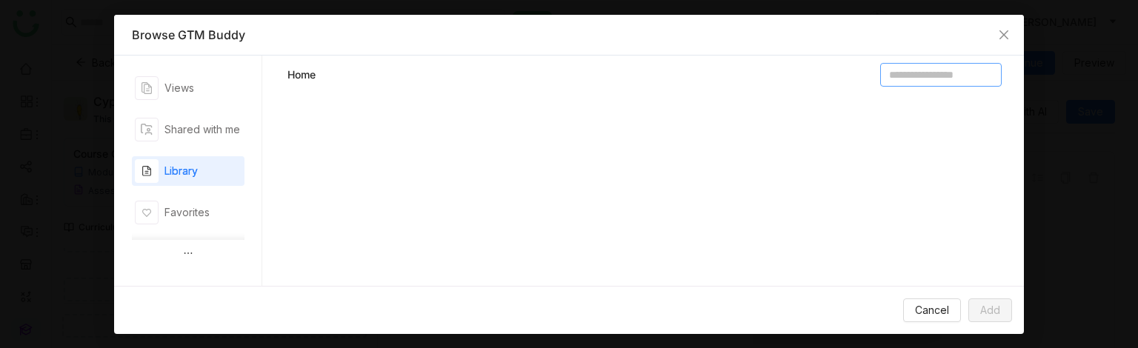
click at [898, 75] on input at bounding box center [940, 75] width 121 height 24
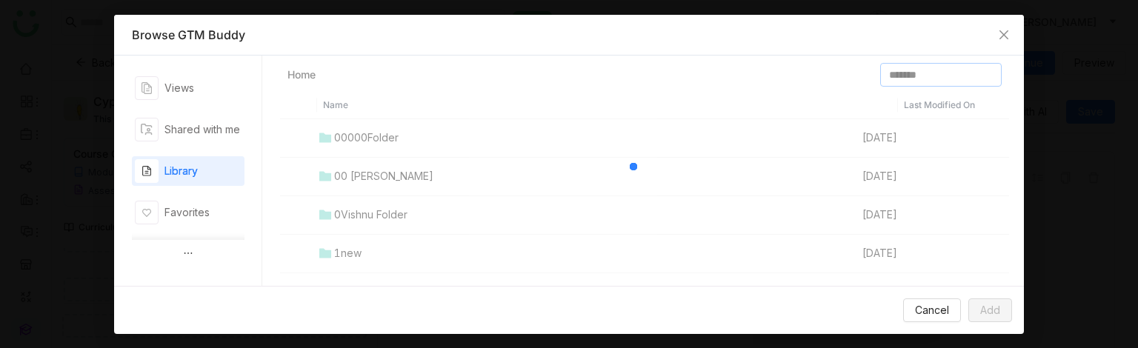
type input "*******"
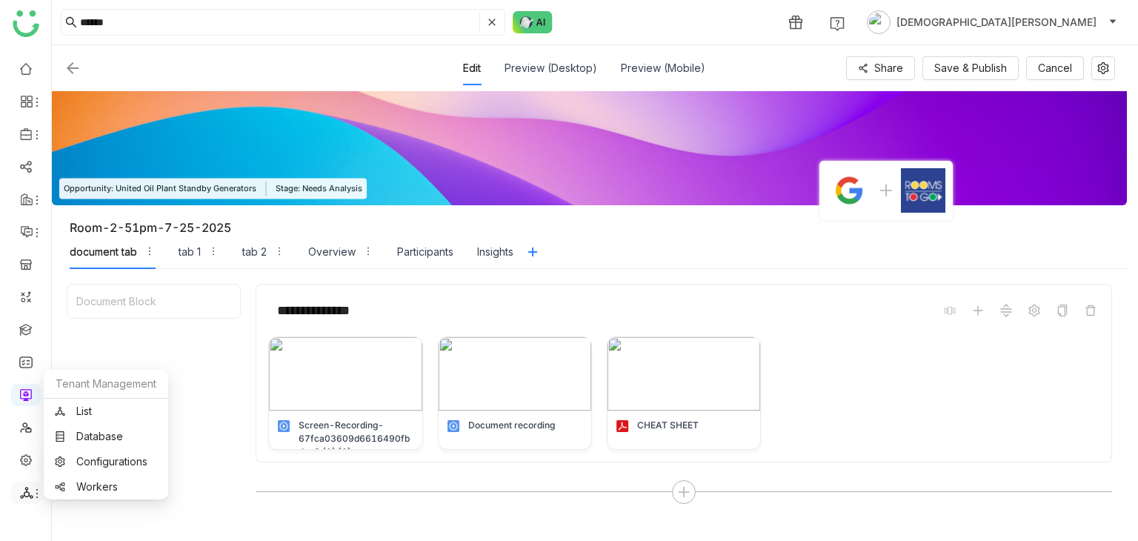
click at [27, 490] on icon at bounding box center [26, 492] width 13 height 13
click at [89, 410] on link "List" at bounding box center [106, 411] width 102 height 10
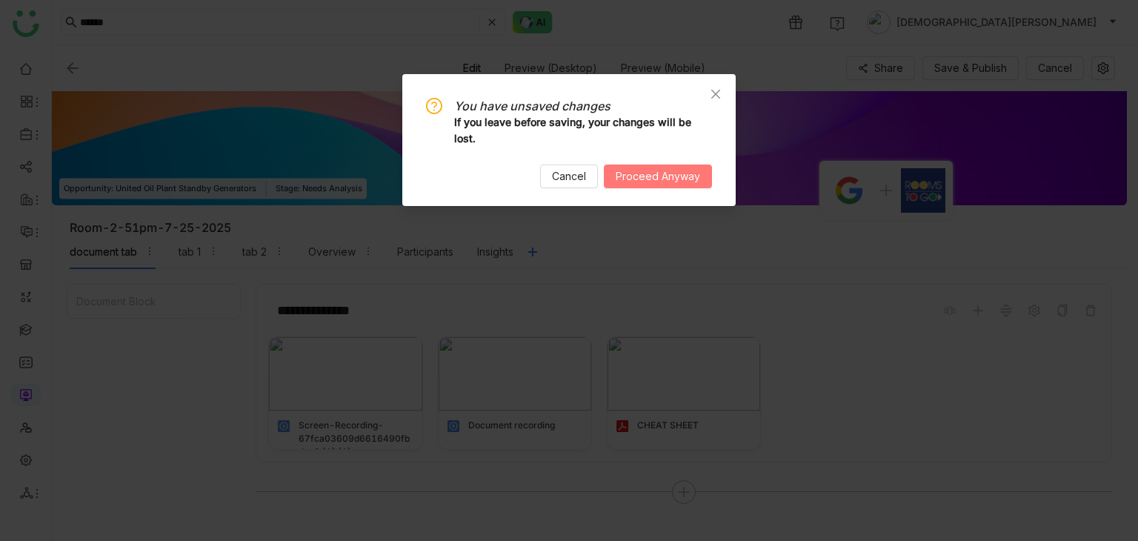
click at [695, 166] on button "Proceed Anyway" at bounding box center [658, 176] width 108 height 24
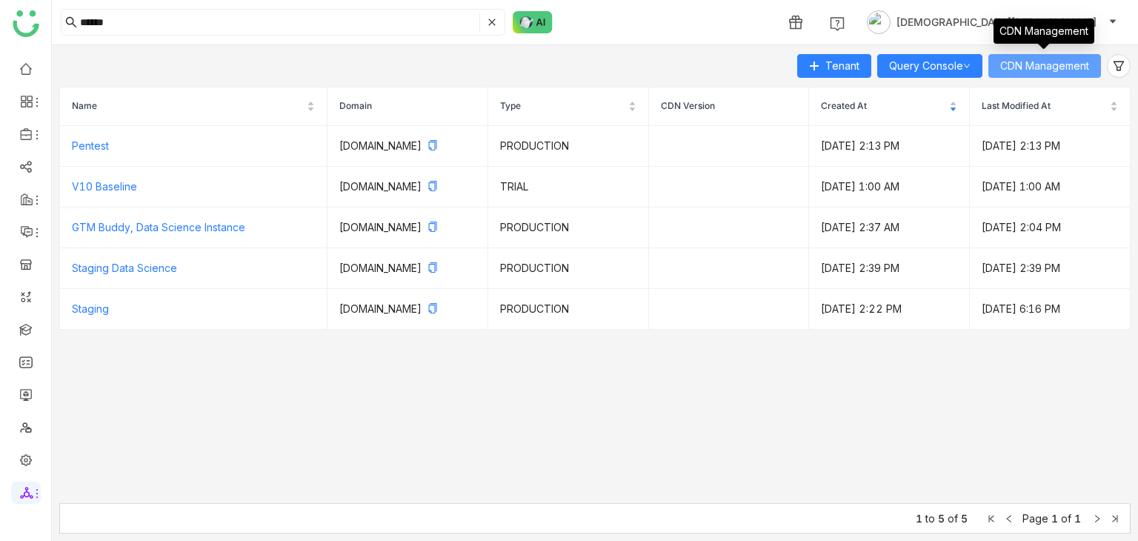
click at [1034, 70] on span "CDN Management" at bounding box center [1044, 66] width 89 height 16
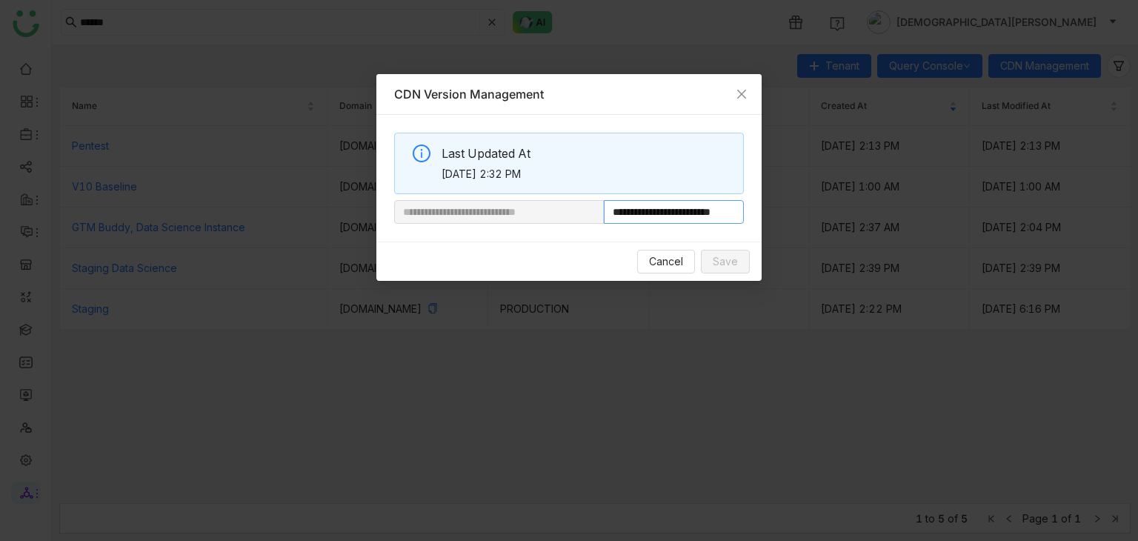
scroll to position [0, 27]
drag, startPoint x: 651, startPoint y: 214, endPoint x: 942, endPoint y: 210, distance: 290.4
click at [941, 210] on nz-modal-container "**********" at bounding box center [569, 270] width 1138 height 541
paste input "********"
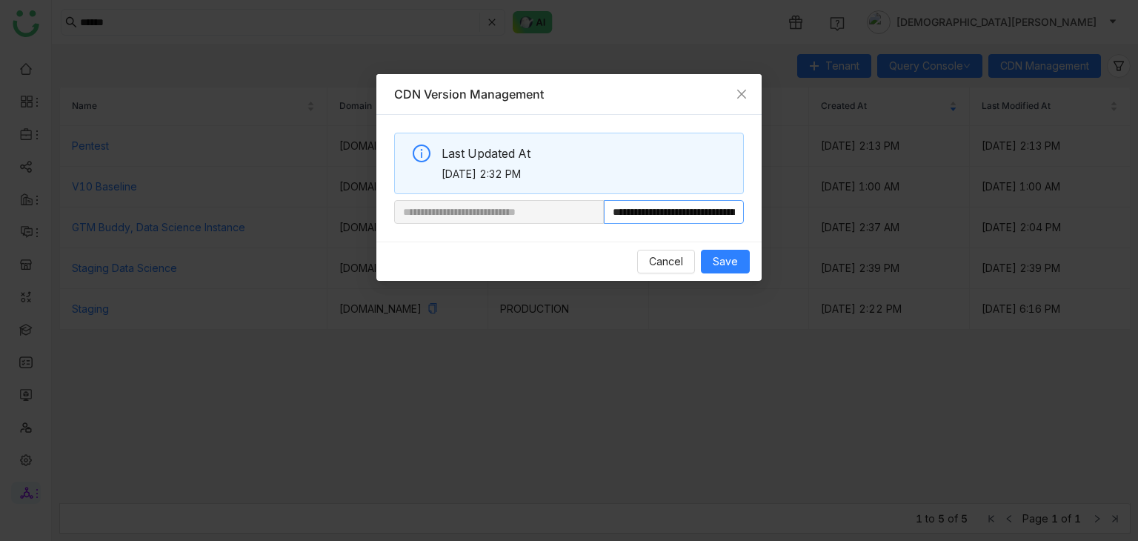
click at [578, 220] on nz-input-group "**********" at bounding box center [569, 212] width 350 height 24
type input "**********"
click at [726, 260] on span "Save" at bounding box center [725, 261] width 25 height 16
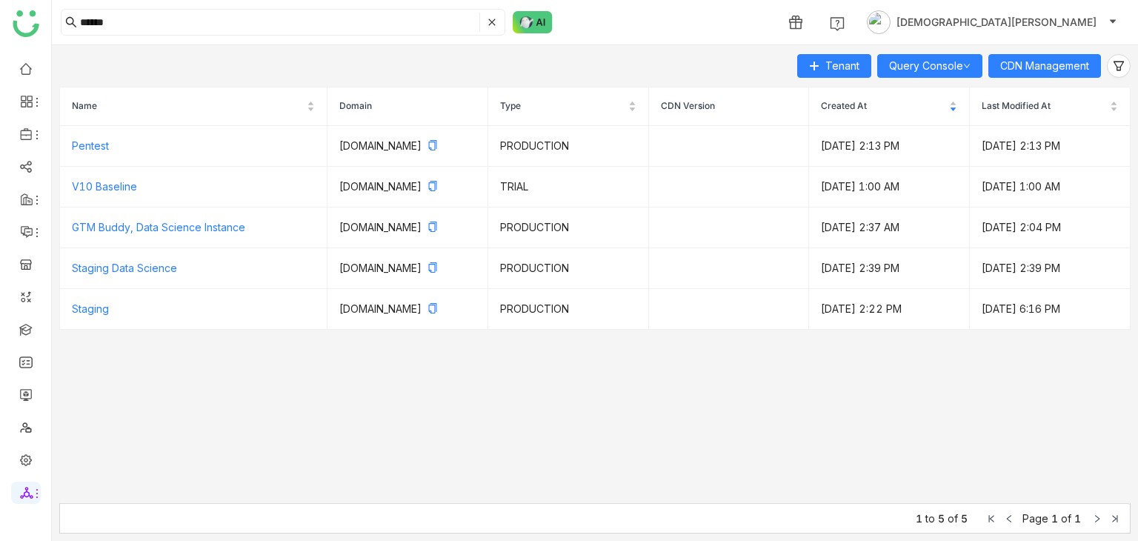
click at [23, 456] on link at bounding box center [25, 459] width 13 height 13
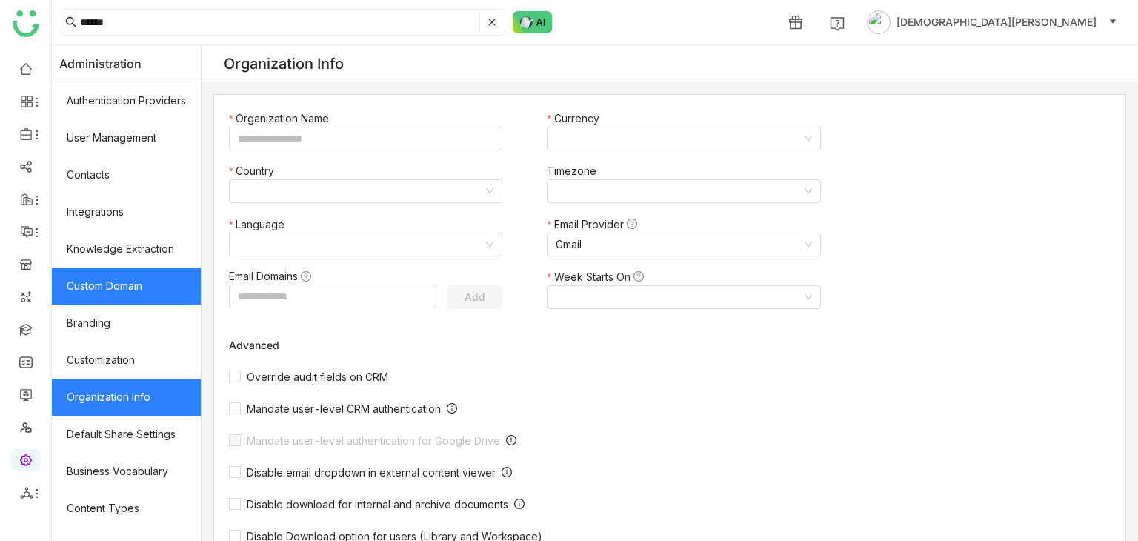
type input "*******"
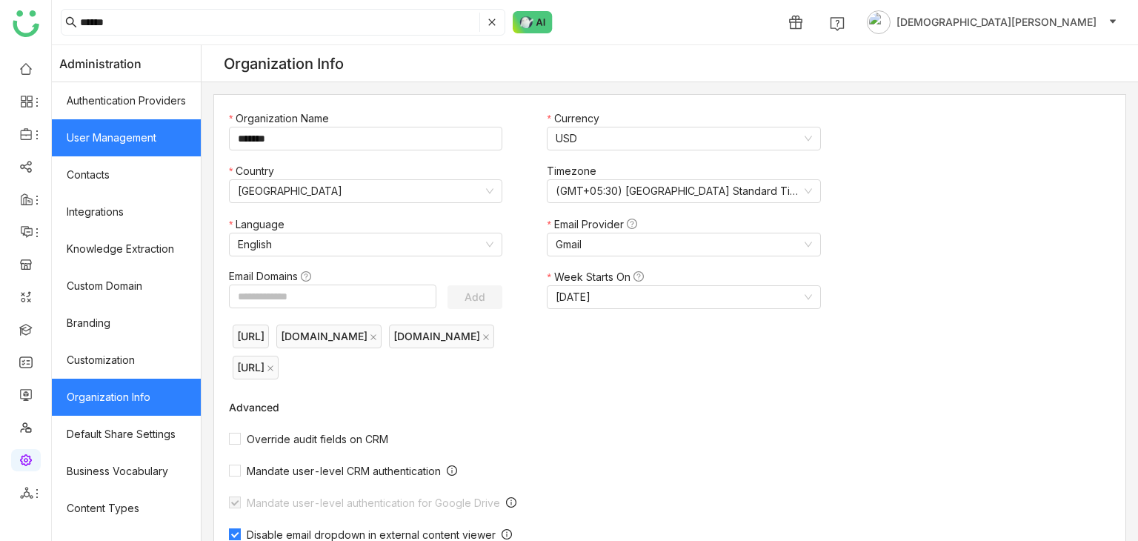
click at [143, 125] on link "User Management" at bounding box center [126, 137] width 149 height 37
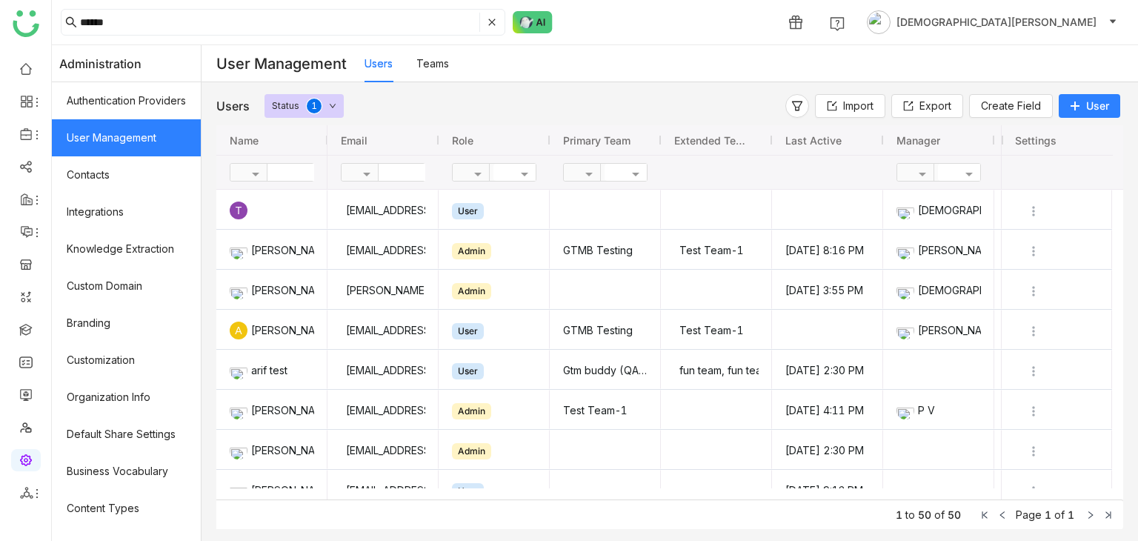
click at [1086, 99] on span "User" at bounding box center [1097, 106] width 23 height 15
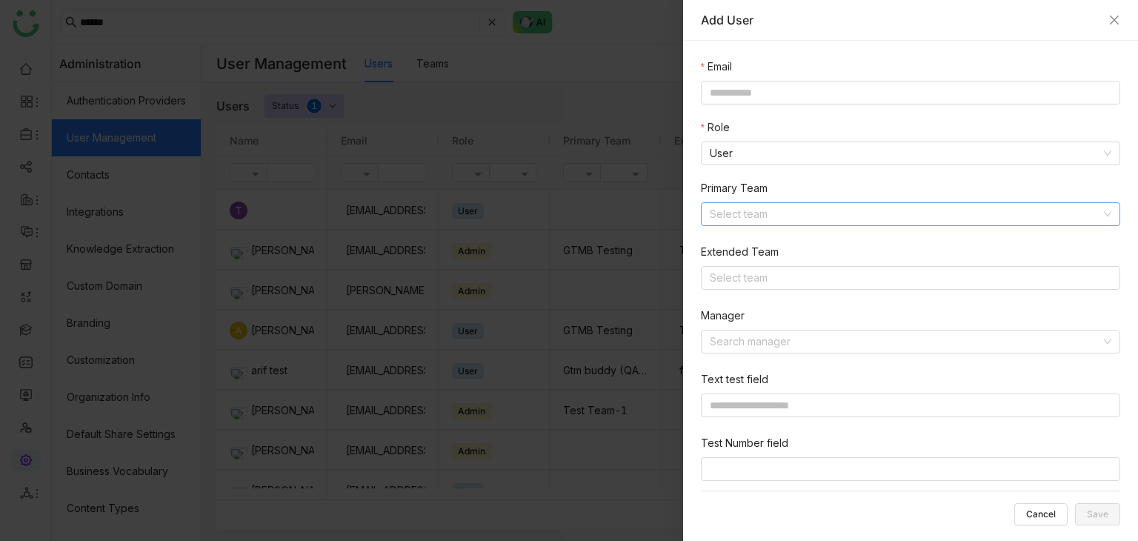
click at [782, 205] on input at bounding box center [905, 214] width 391 height 22
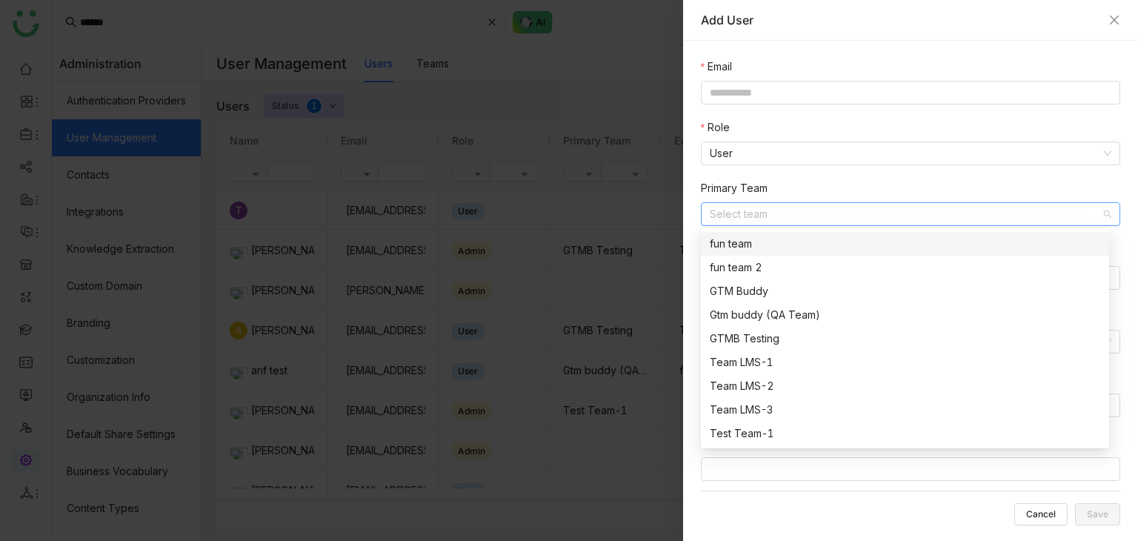
click at [823, 174] on div "Role User" at bounding box center [913, 149] width 425 height 61
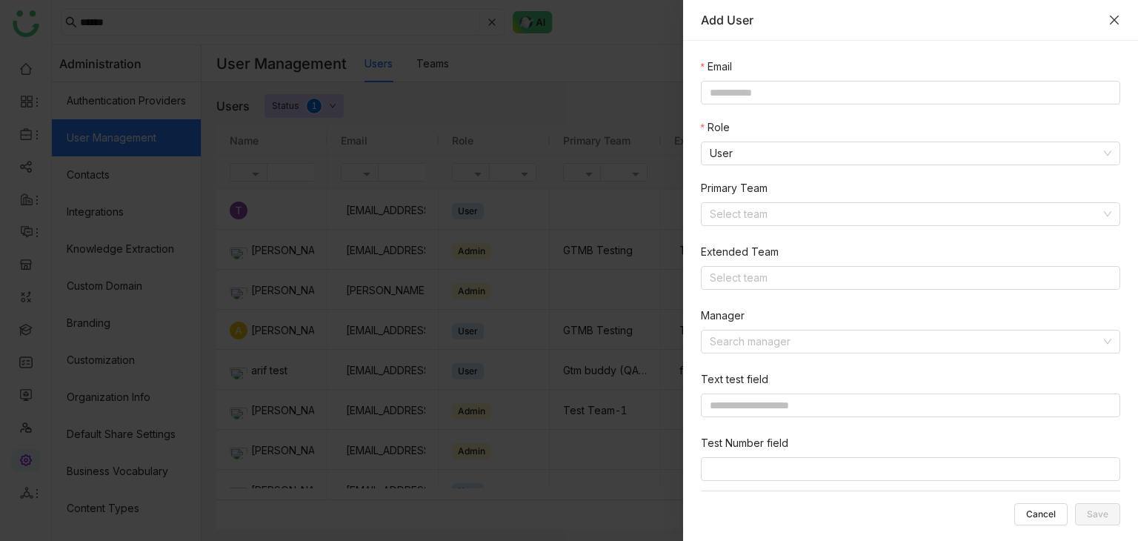
click at [1113, 21] on icon "Close" at bounding box center [1114, 20] width 12 height 12
